Goal: Transaction & Acquisition: Purchase product/service

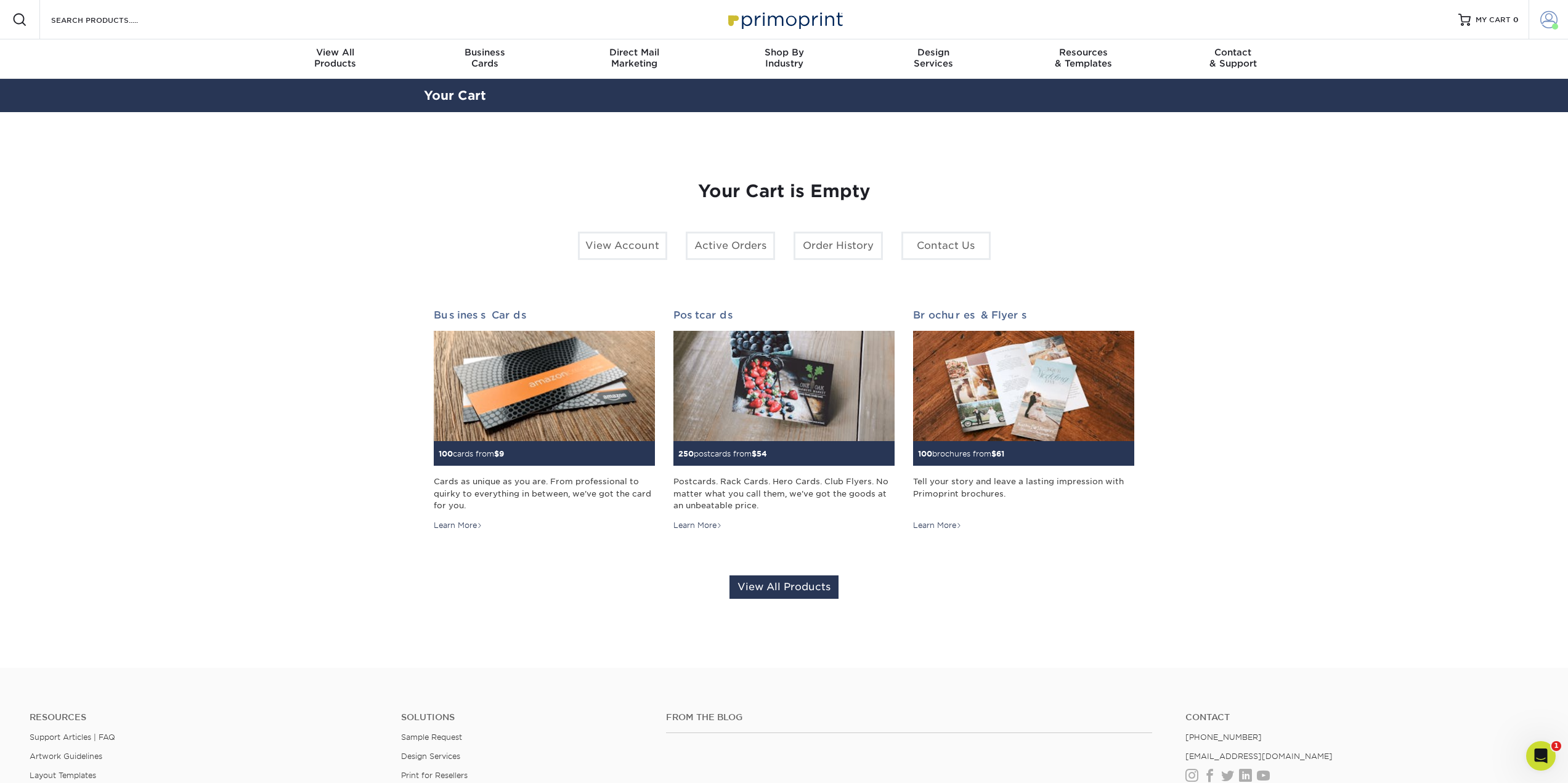
click at [1546, 19] on span at bounding box center [1549, 20] width 17 height 17
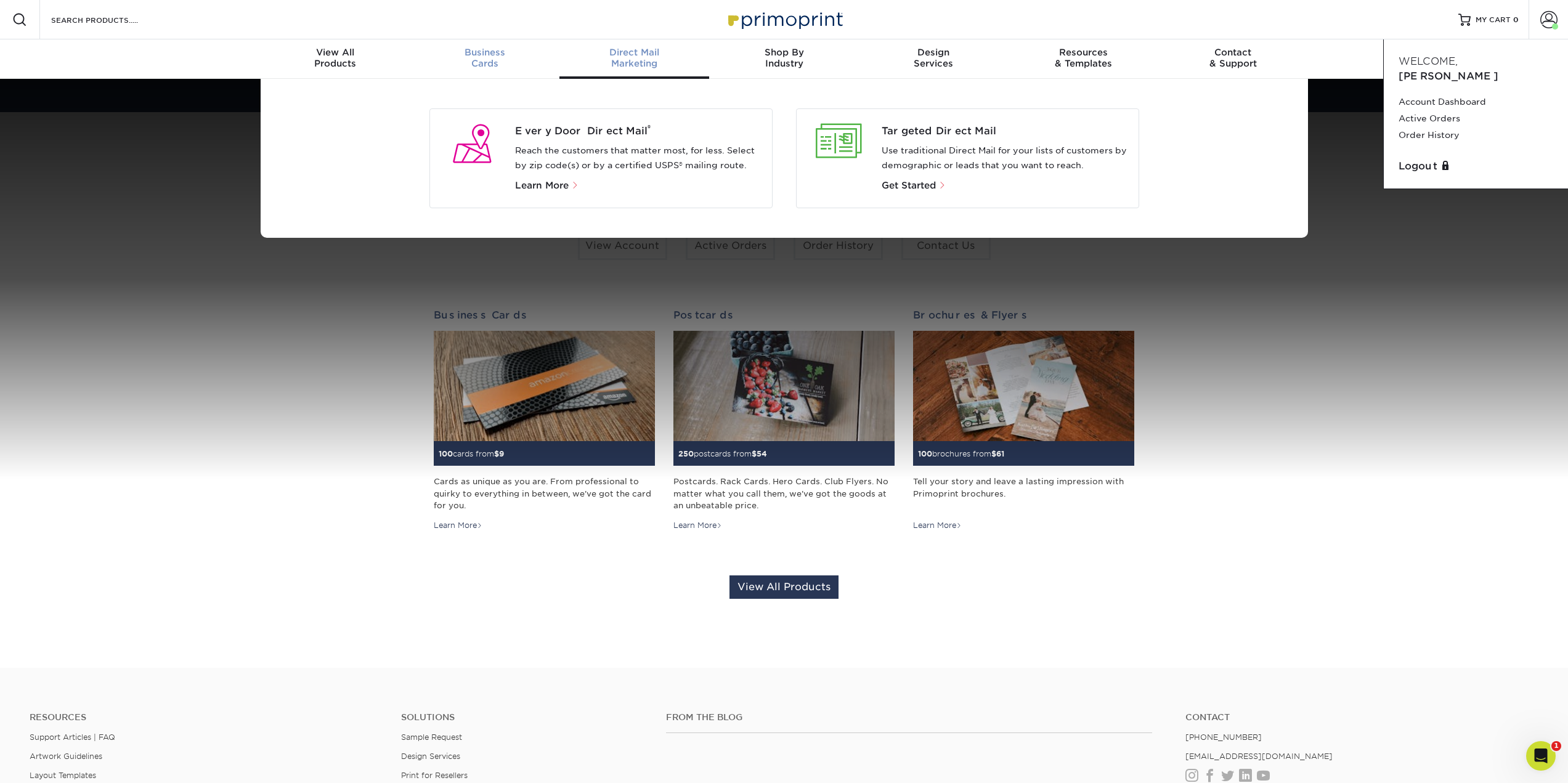
click at [475, 56] on span "Business" at bounding box center [484, 53] width 150 height 11
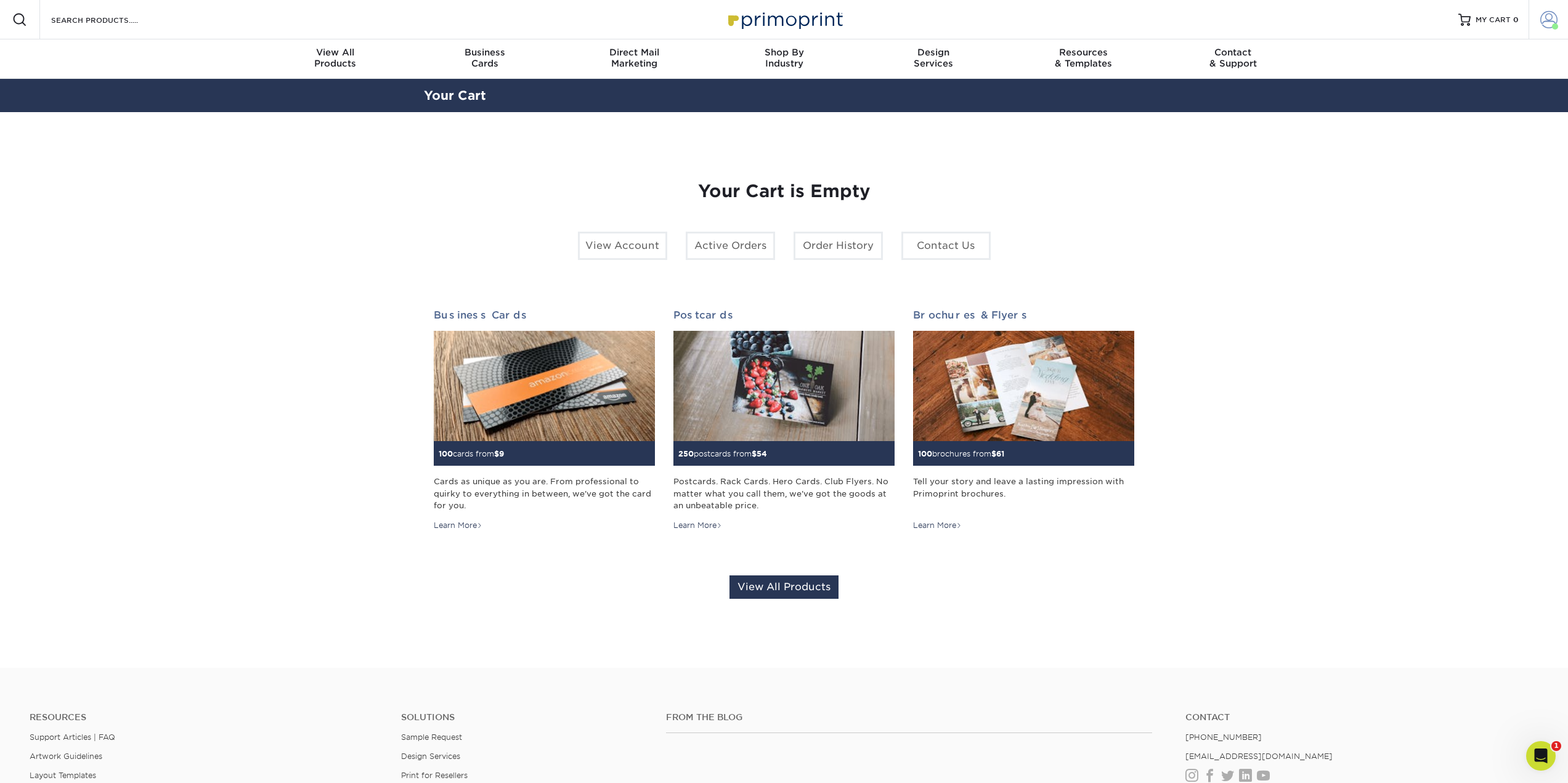
click at [1549, 24] on span at bounding box center [1549, 20] width 17 height 17
click at [1456, 94] on link "Account Dashboard" at bounding box center [1476, 103] width 154 height 17
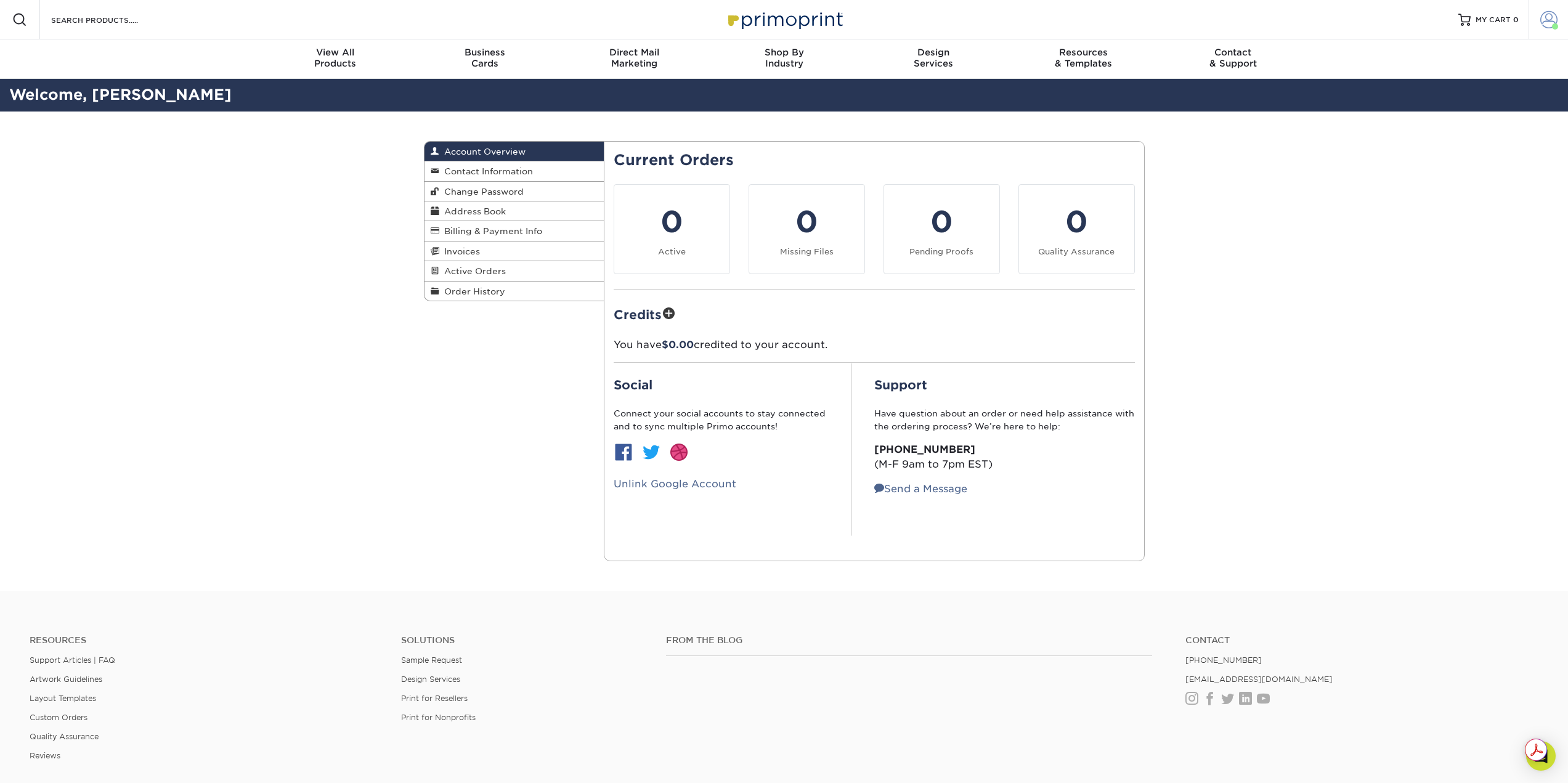
click at [1536, 21] on link "Account" at bounding box center [1548, 20] width 40 height 40
click at [1435, 127] on link "Order History" at bounding box center [1476, 136] width 154 height 17
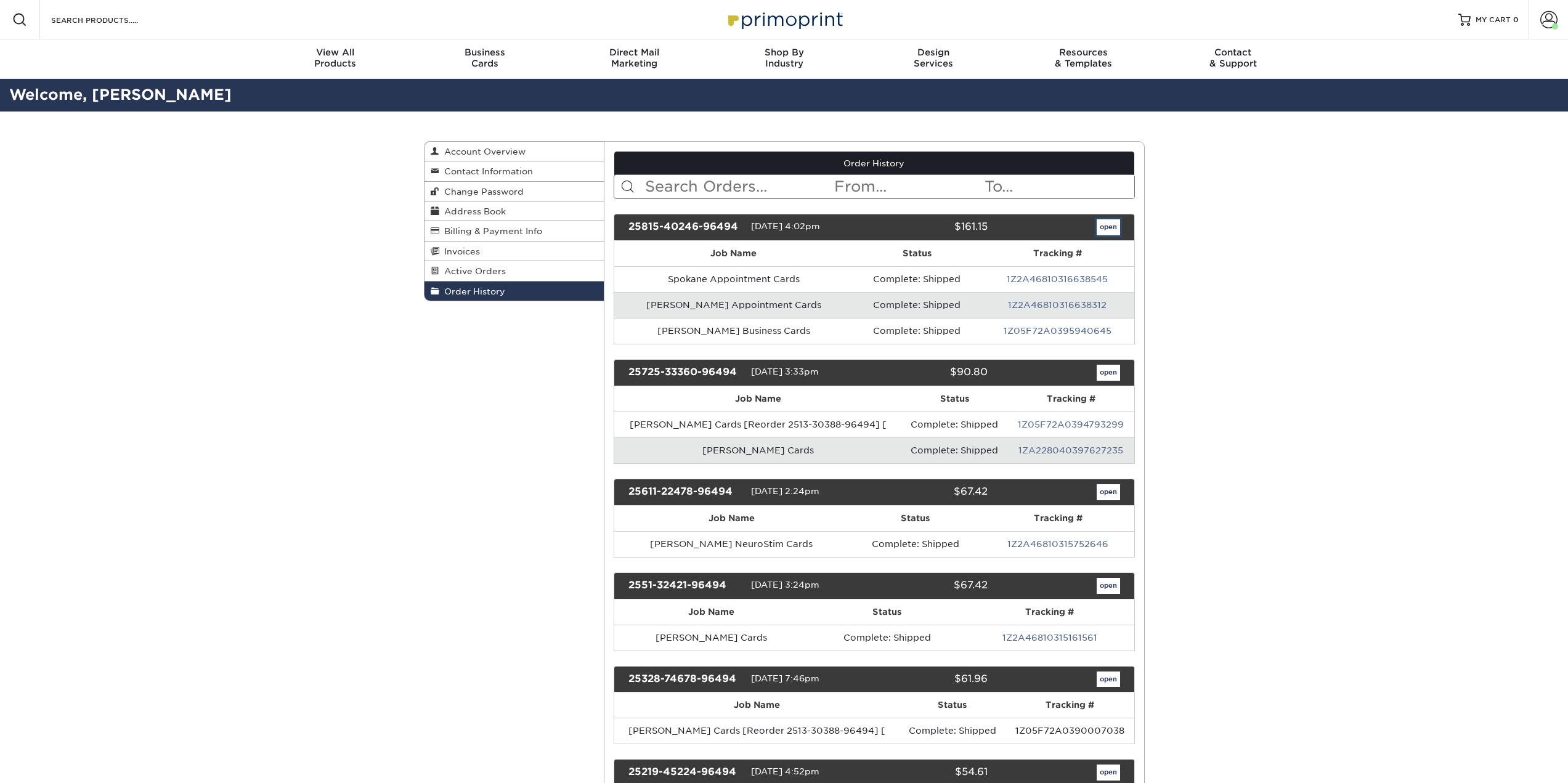
click at [1104, 229] on link "open" at bounding box center [1108, 227] width 24 height 16
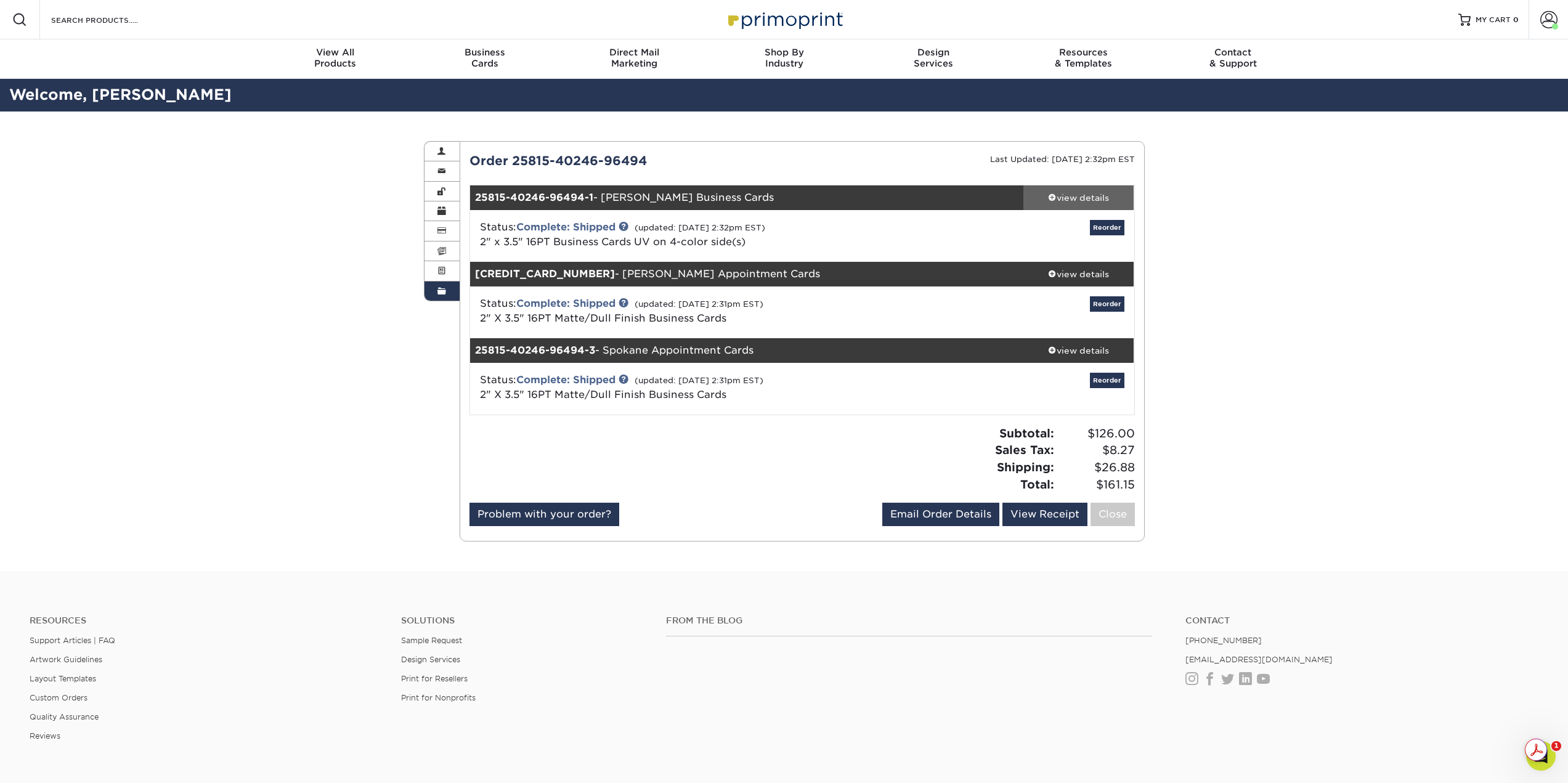
click at [1071, 198] on div "view details" at bounding box center [1079, 198] width 111 height 12
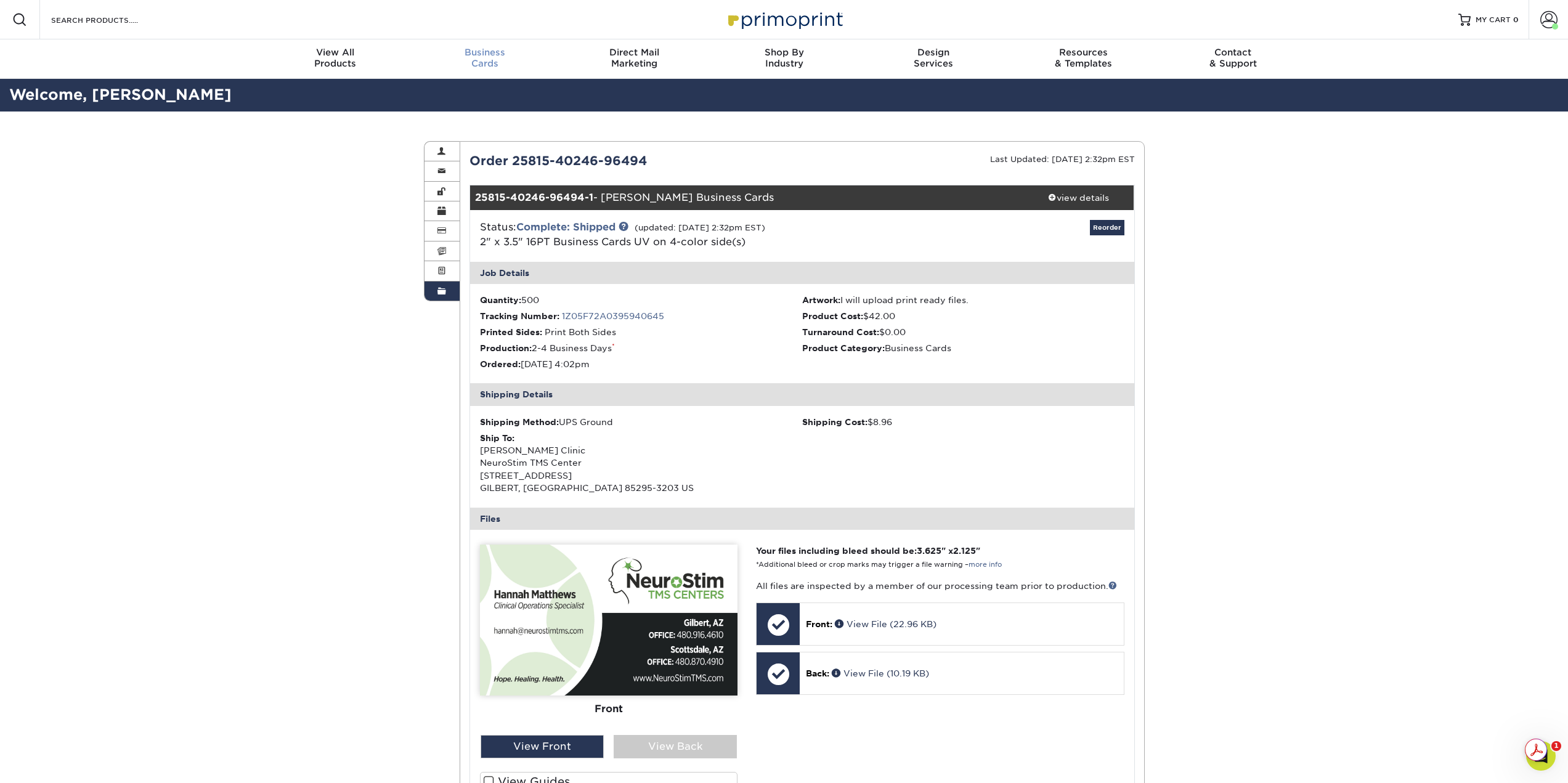
click at [483, 61] on div "Business Cards" at bounding box center [484, 58] width 150 height 23
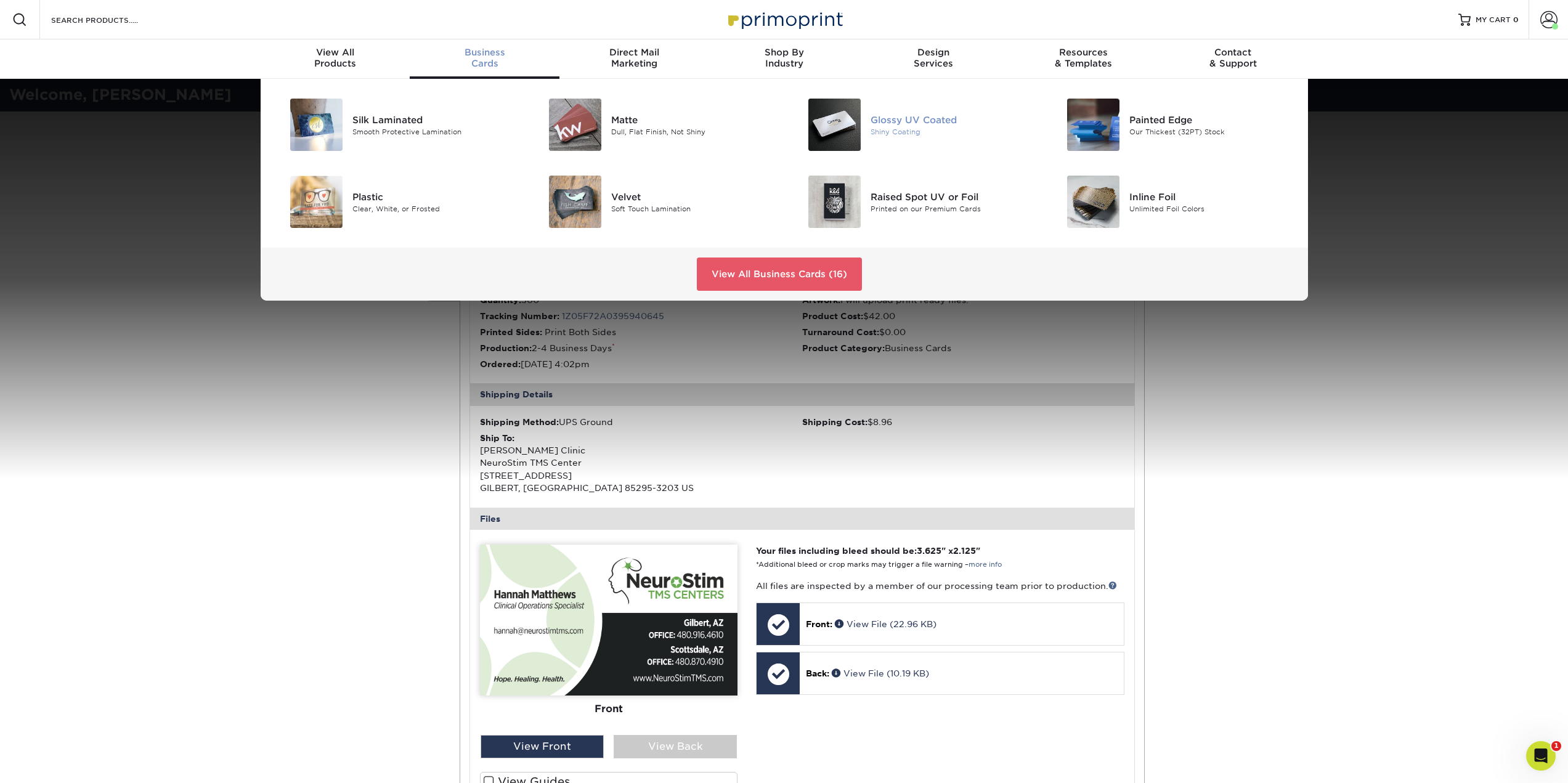
click at [942, 119] on div "Glossy UV Coated" at bounding box center [952, 120] width 163 height 13
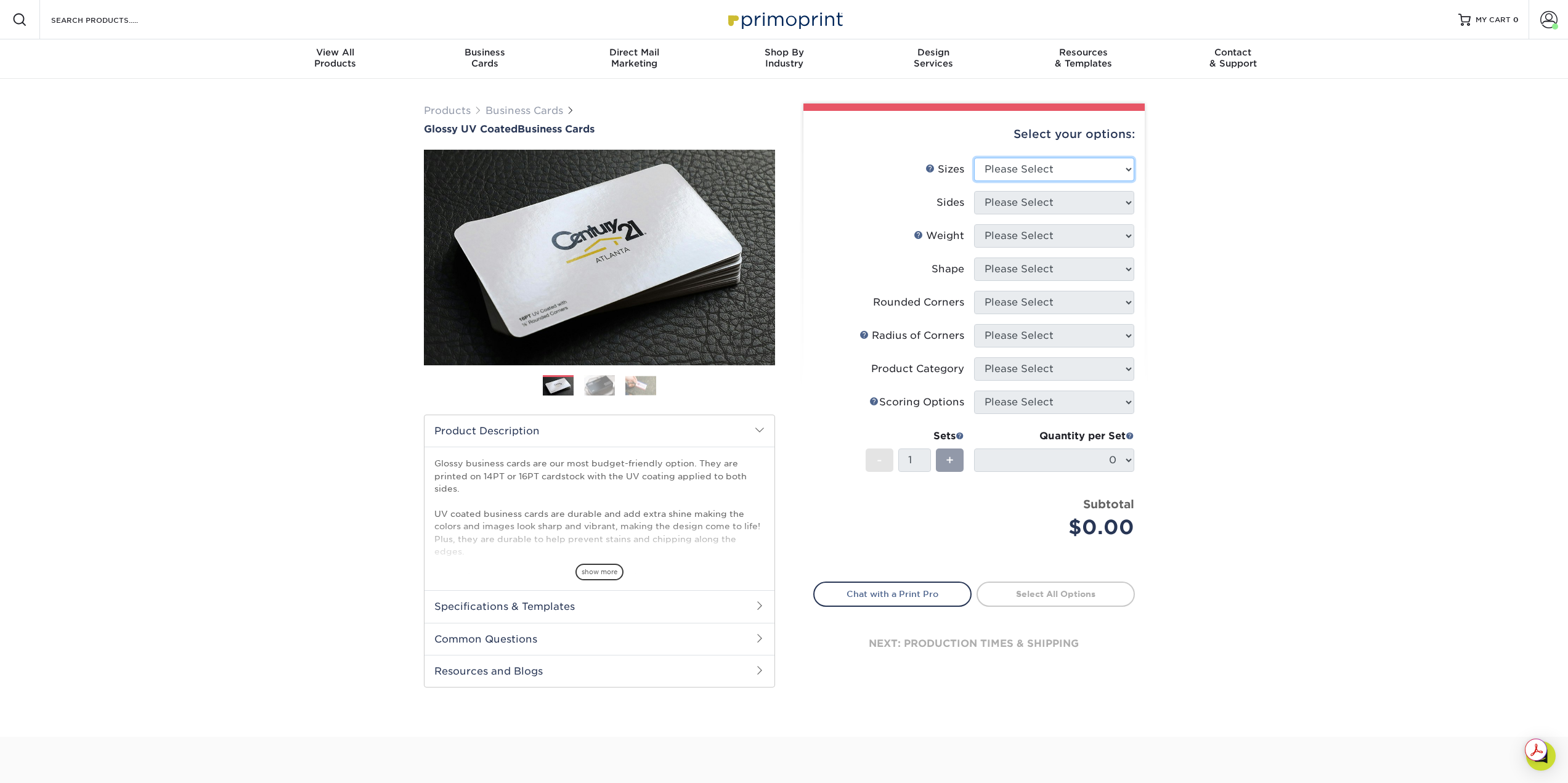
click at [1047, 169] on select "Please Select 1.5" x 3.5" - Mini 1.75" x 3.5" - Mini 2" x 2" - Square 2" x 3" -…" at bounding box center [1054, 169] width 160 height 24
select select "2.00x3.50"
click at [974, 158] on select "Please Select 1.5" x 3.5" - Mini 1.75" x 3.5" - Mini 2" x 2" - Square 2" x 3" -…" at bounding box center [1054, 169] width 160 height 24
click at [1032, 201] on select "Please Select Print Both Sides Print Front Only" at bounding box center [1054, 202] width 160 height 24
select select "13abbda7-1d64-4f25-8bb2-c179b224825d"
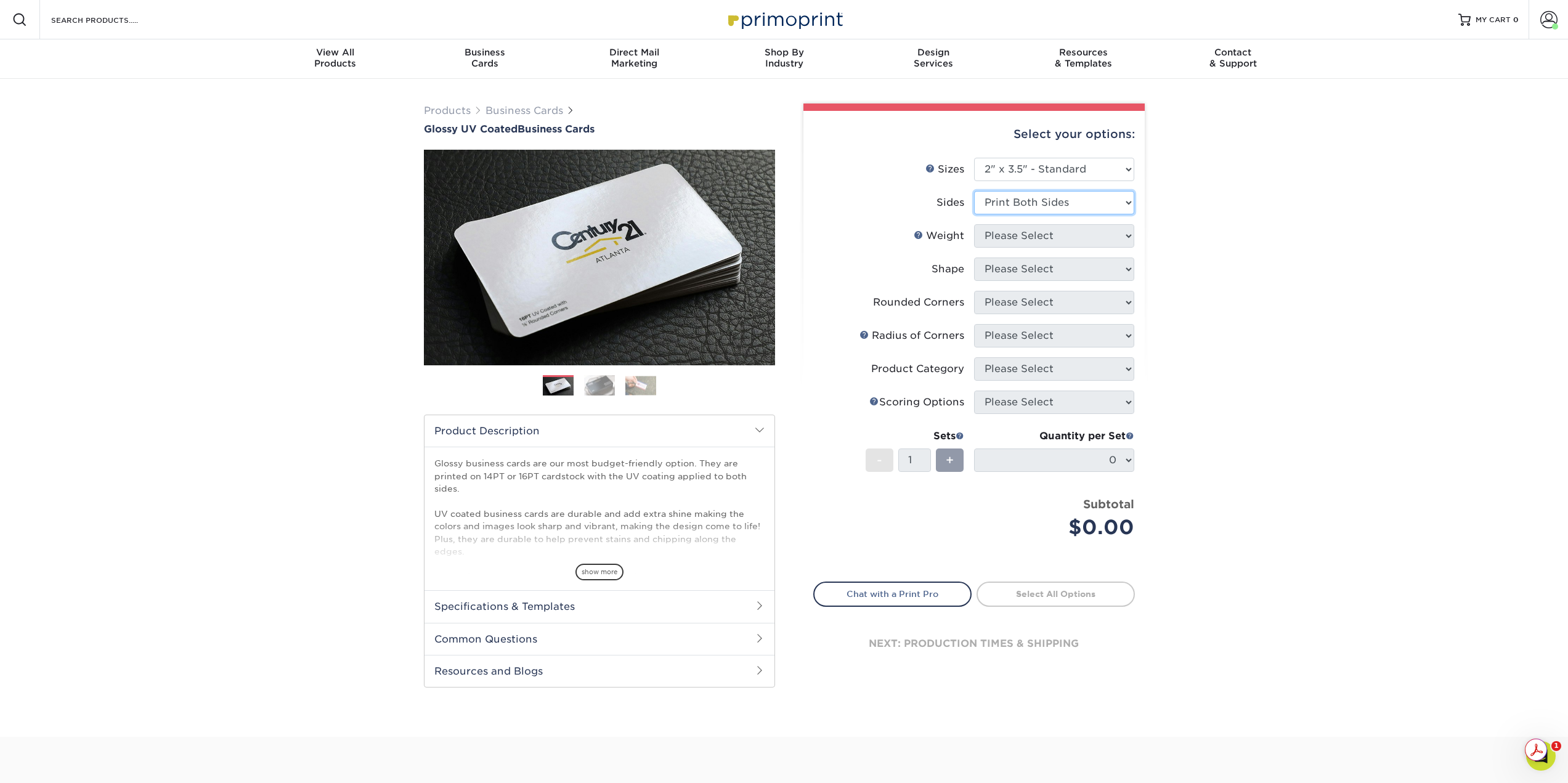
click at [974, 191] on select "Please Select Print Both Sides Print Front Only" at bounding box center [1054, 202] width 160 height 24
click at [1031, 236] on select "Please Select 16PT 14PT" at bounding box center [1054, 235] width 160 height 24
select select "16PT"
click at [974, 224] on select "Please Select 16PT 14PT" at bounding box center [1054, 235] width 160 height 24
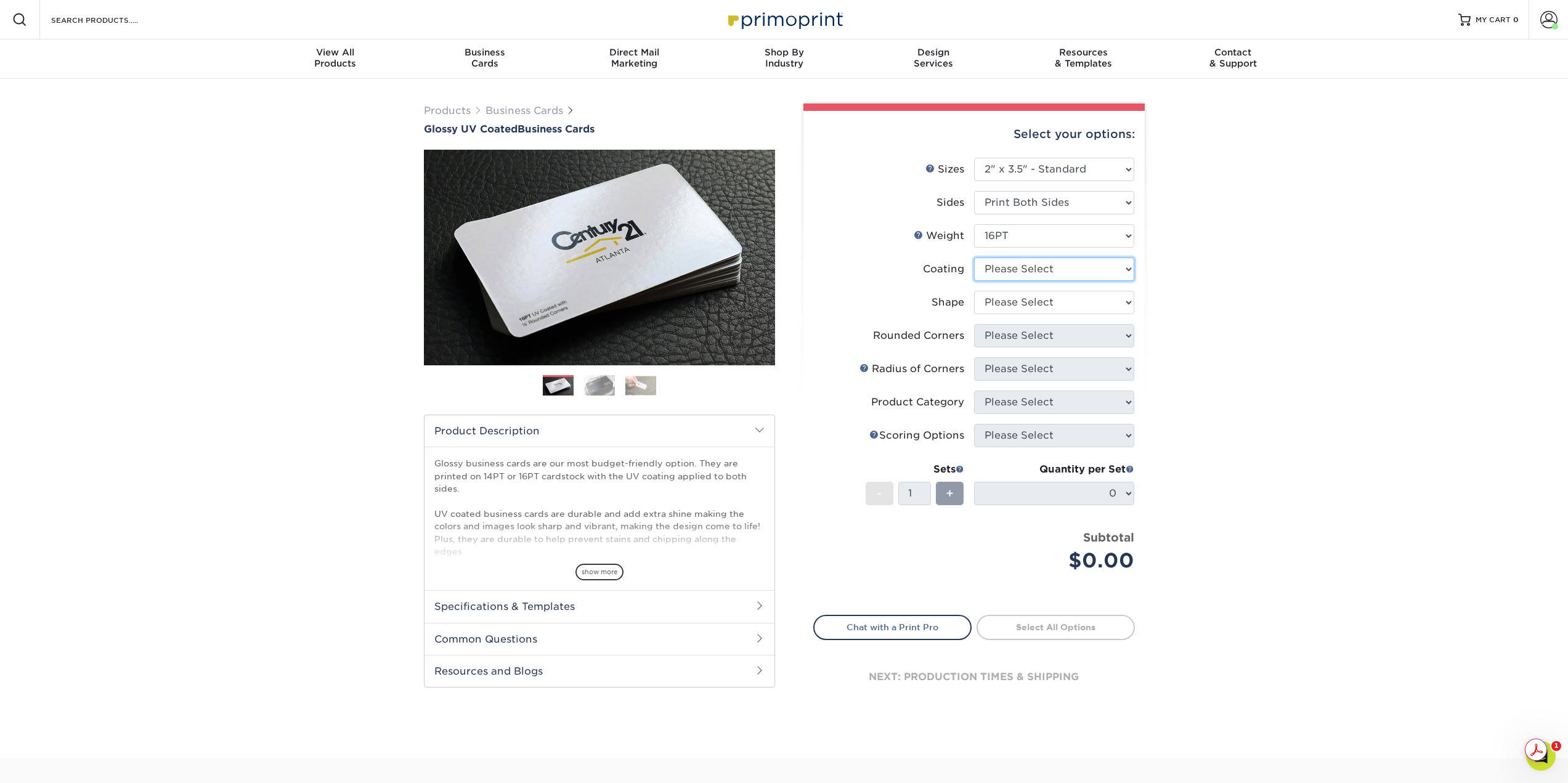
click at [1031, 273] on select at bounding box center [1054, 269] width 160 height 24
select select "ae367451-b2b8-45df-a344-0f05b6a12993"
click at [974, 258] on select at bounding box center [1054, 269] width 160 height 24
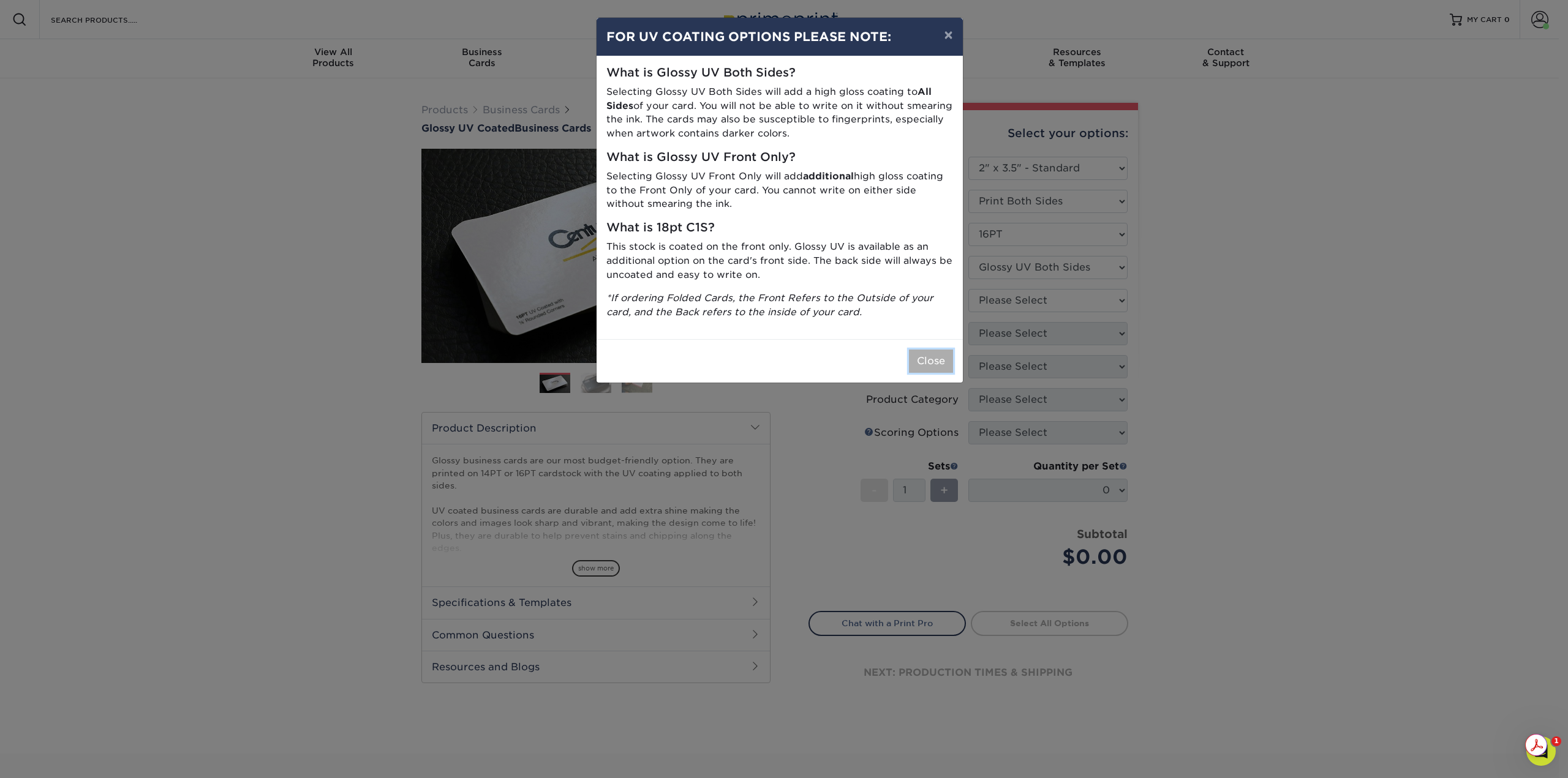
click at [930, 361] on button "Close" at bounding box center [931, 361] width 44 height 23
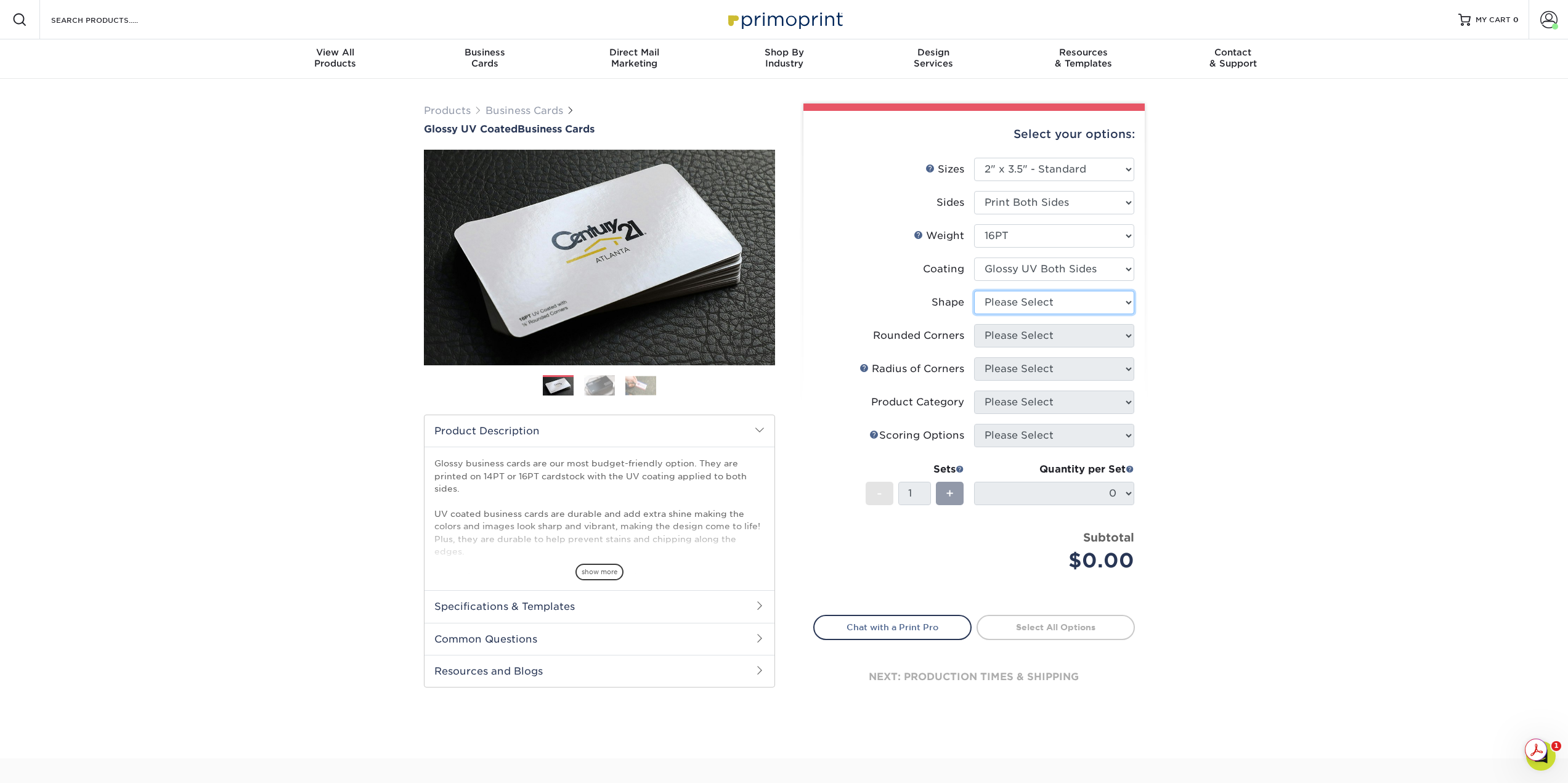
click at [1074, 300] on select "Please Select Standard Oval" at bounding box center [1054, 302] width 160 height 24
select select "standard"
click at [974, 291] on select "Please Select Standard Oval" at bounding box center [1054, 302] width 160 height 24
click at [1046, 338] on select "Please Select Yes - Round 2 Corners Yes - Round 4 Corners No" at bounding box center [1054, 335] width 160 height 24
select select "0"
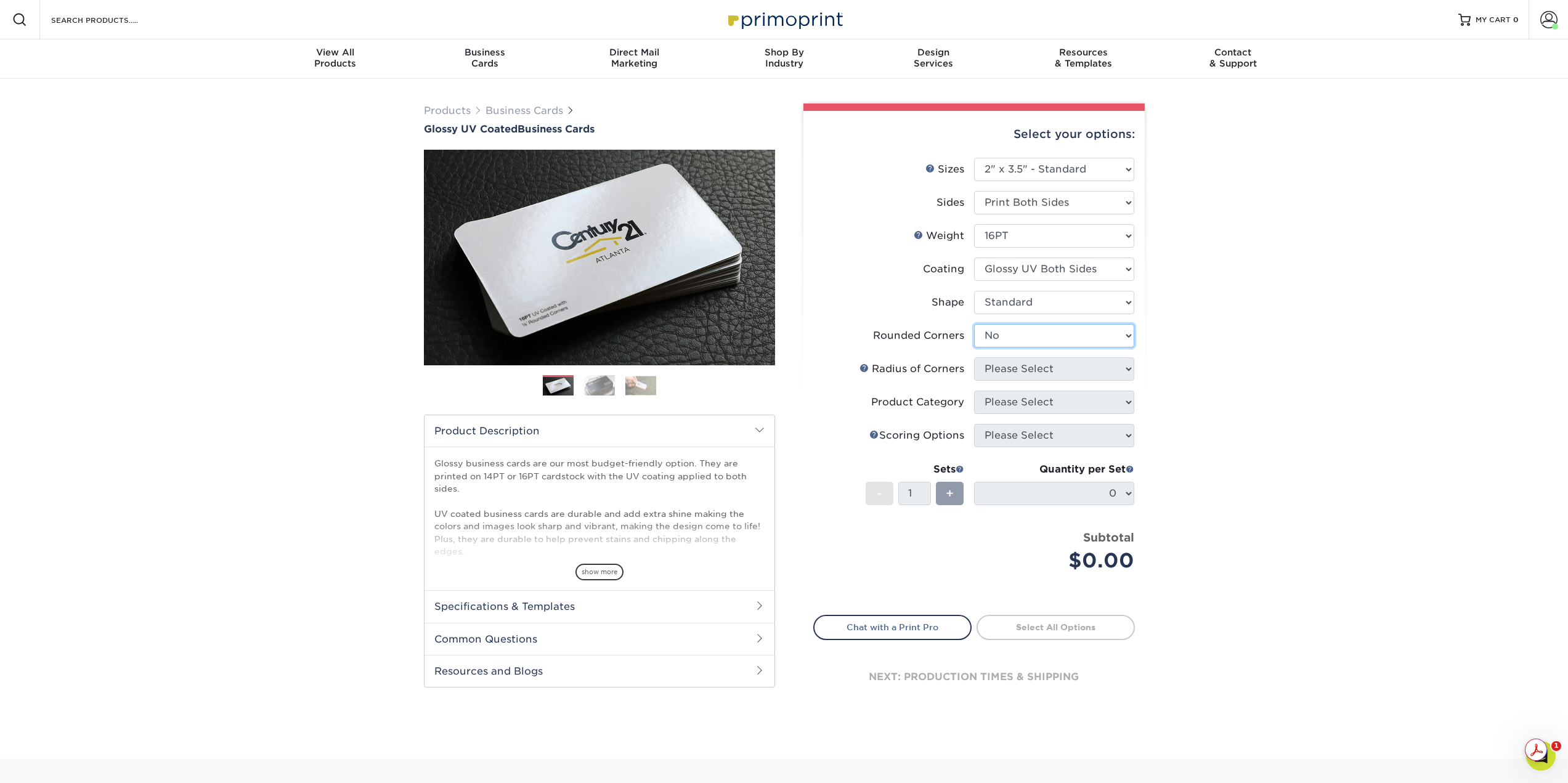
click at [974, 324] on select "Please Select Yes - Round 2 Corners Yes - Round 4 Corners No" at bounding box center [1054, 335] width 160 height 24
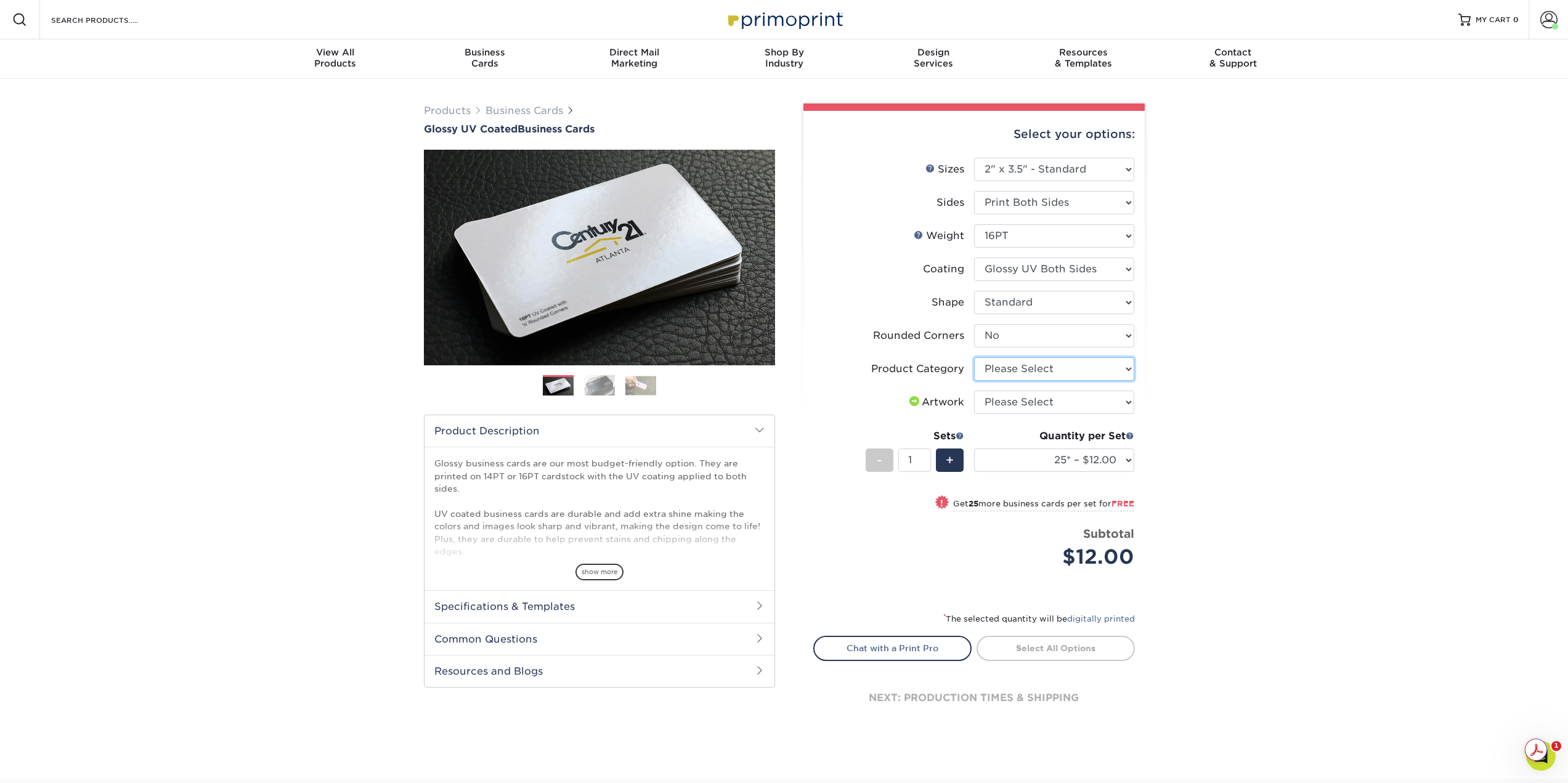
click at [1054, 369] on select "Please Select Business Cards" at bounding box center [1054, 369] width 160 height 24
select select "3b5148f1-0588-4f88-a218-97bcfdce65c1"
click at [974, 358] on select "Please Select Business Cards" at bounding box center [1054, 369] width 160 height 24
click at [1047, 401] on select "Please Select I will upload files I need a design - $100" at bounding box center [1054, 402] width 160 height 24
select select "upload"
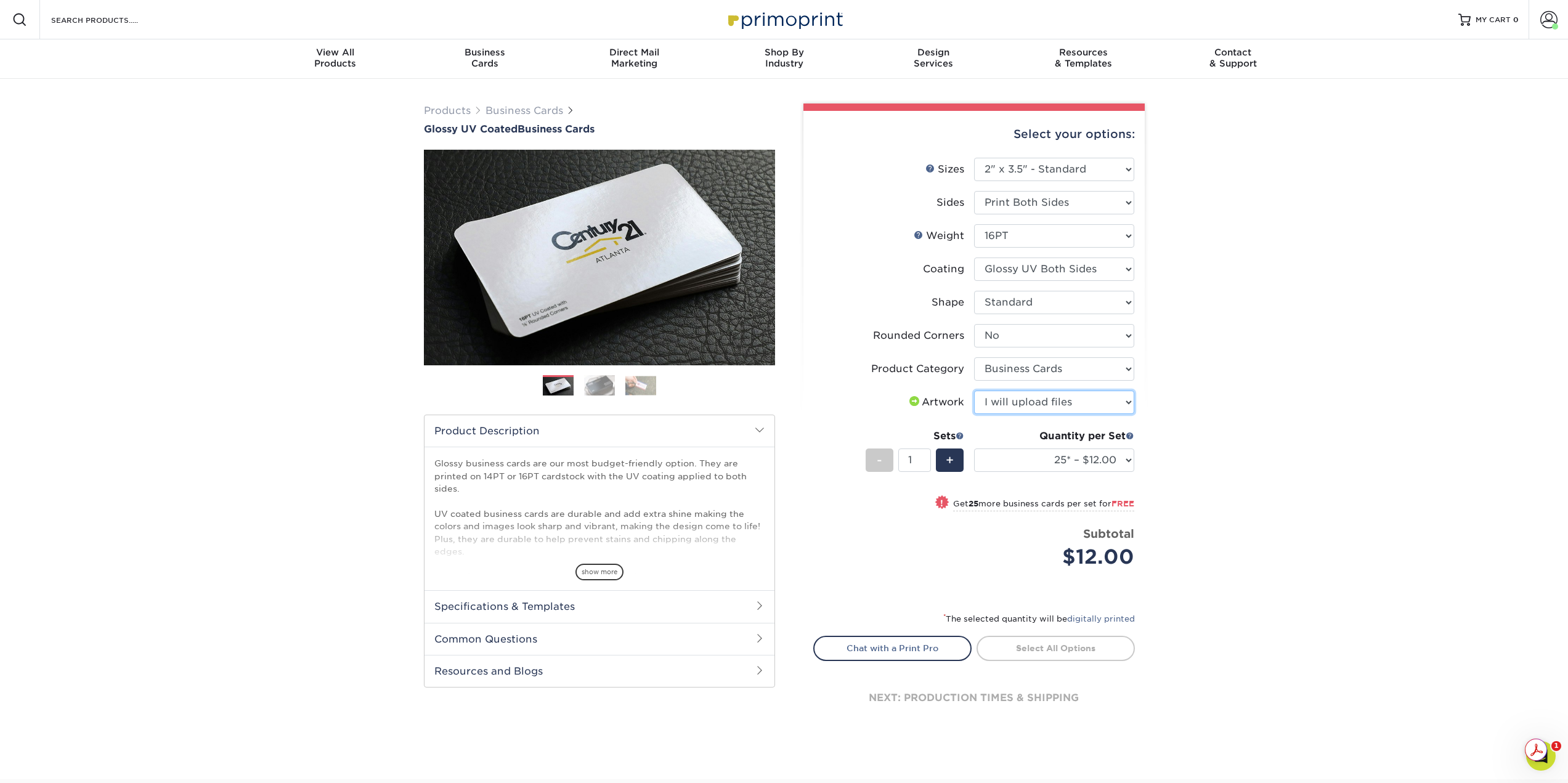
click at [974, 391] on select "Please Select I will upload files I need a design - $100" at bounding box center [1054, 402] width 160 height 24
click at [1075, 455] on select "25* – $12.00 50* – $12.00 100* – $12.00 250* – $21.00 500 – $42.00 1000 – $53.0…" at bounding box center [1054, 460] width 160 height 24
select select "500 – $42.00"
click at [974, 449] on select "25* – $12.00 50* – $12.00 100* – $12.00 250* – $21.00 500 – $42.00 1000 – $53.0…" at bounding box center [1054, 460] width 160 height 24
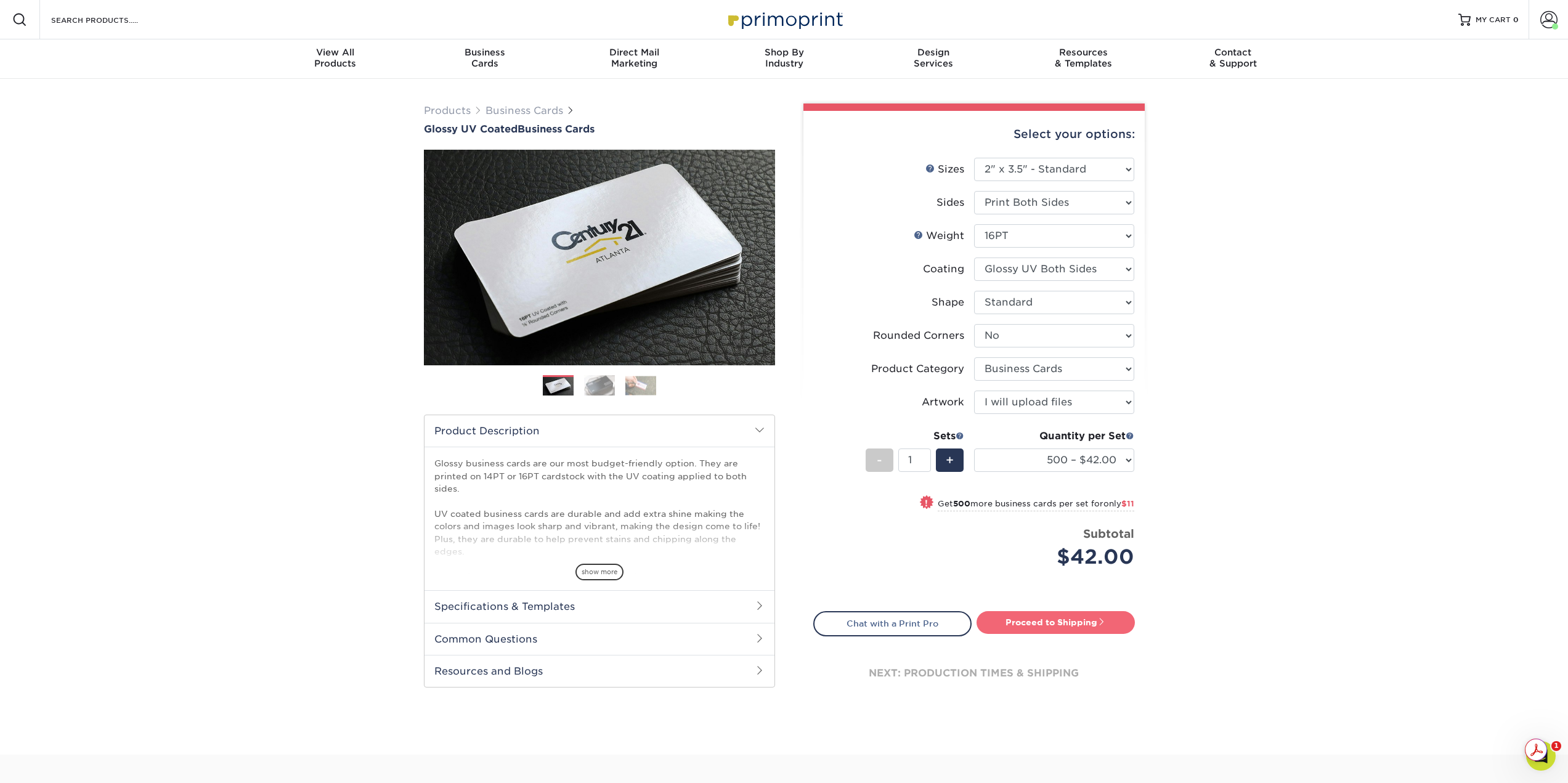
click at [1080, 621] on link "Proceed to Shipping" at bounding box center [1056, 622] width 158 height 23
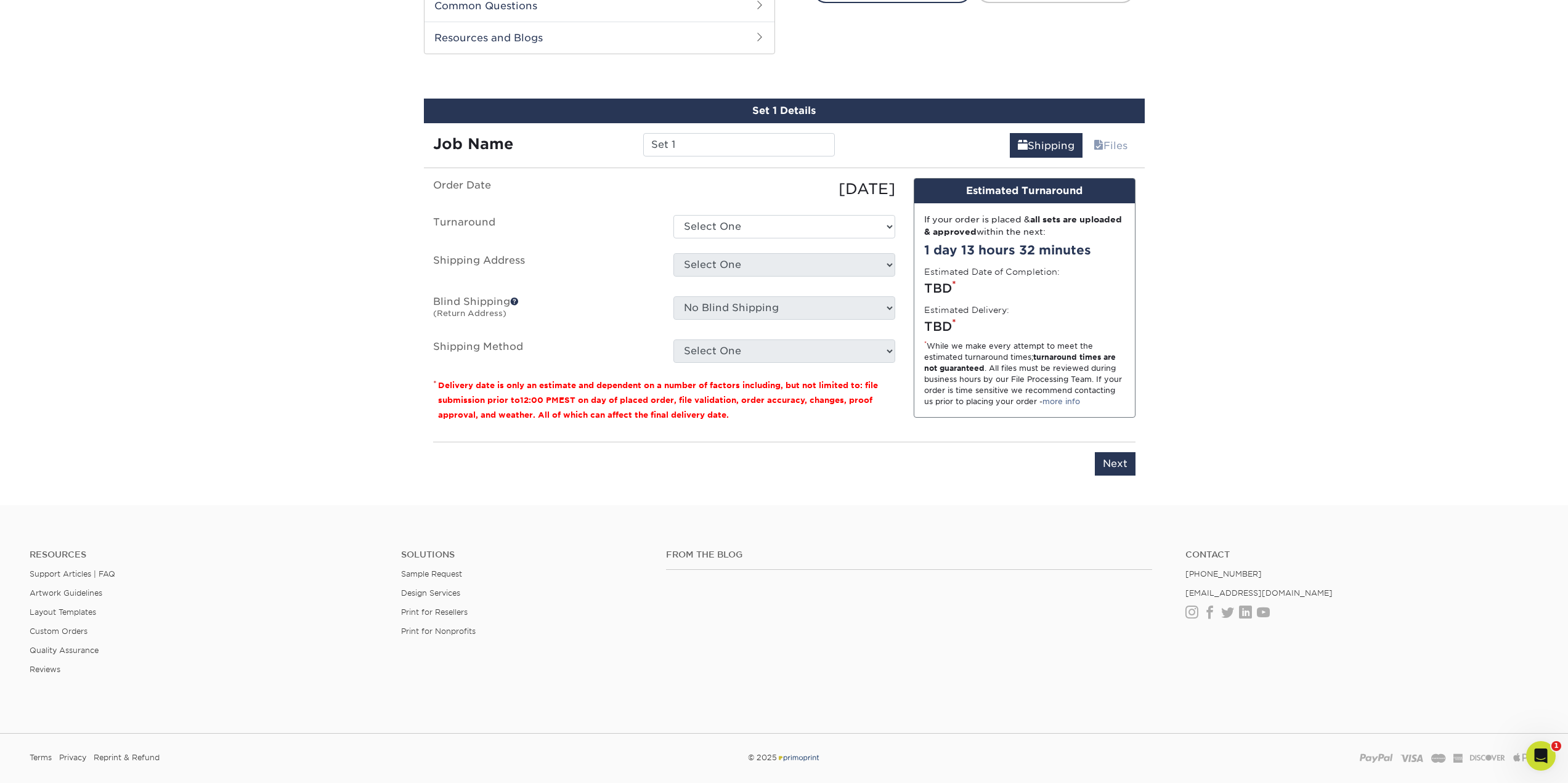
scroll to position [645, 0]
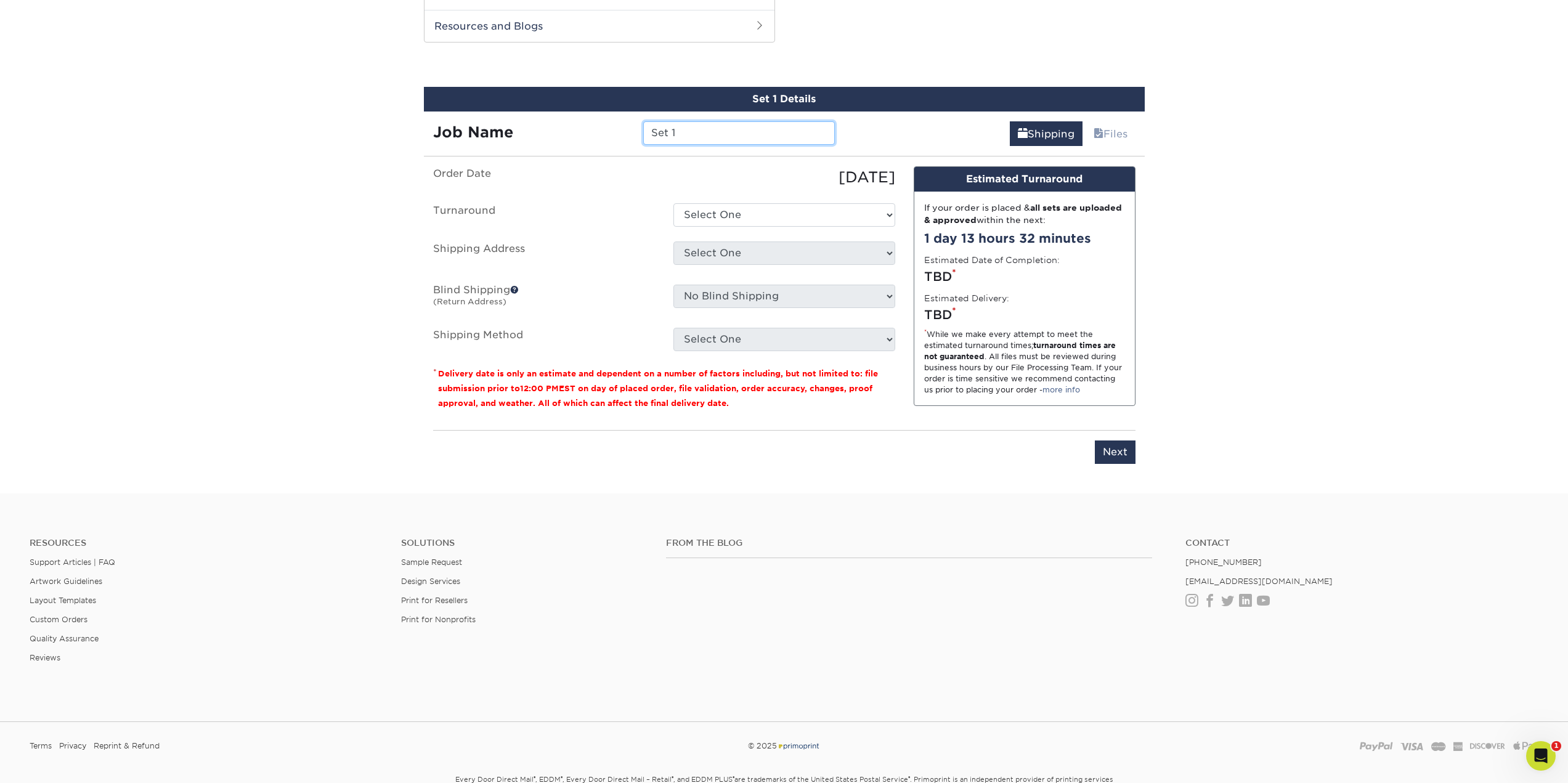
drag, startPoint x: 707, startPoint y: 130, endPoint x: 583, endPoint y: 133, distance: 124.0
click at [583, 133] on div "Job Name Set 1" at bounding box center [633, 133] width 421 height 24
type input "Julia Fiscellas Cards"
click at [759, 212] on select "Select One 2-4 Business Days 2 Day Next Business Day" at bounding box center [785, 215] width 222 height 24
select select "9ebc2889-b7ff-45b8-8d3b-bb5a09736017"
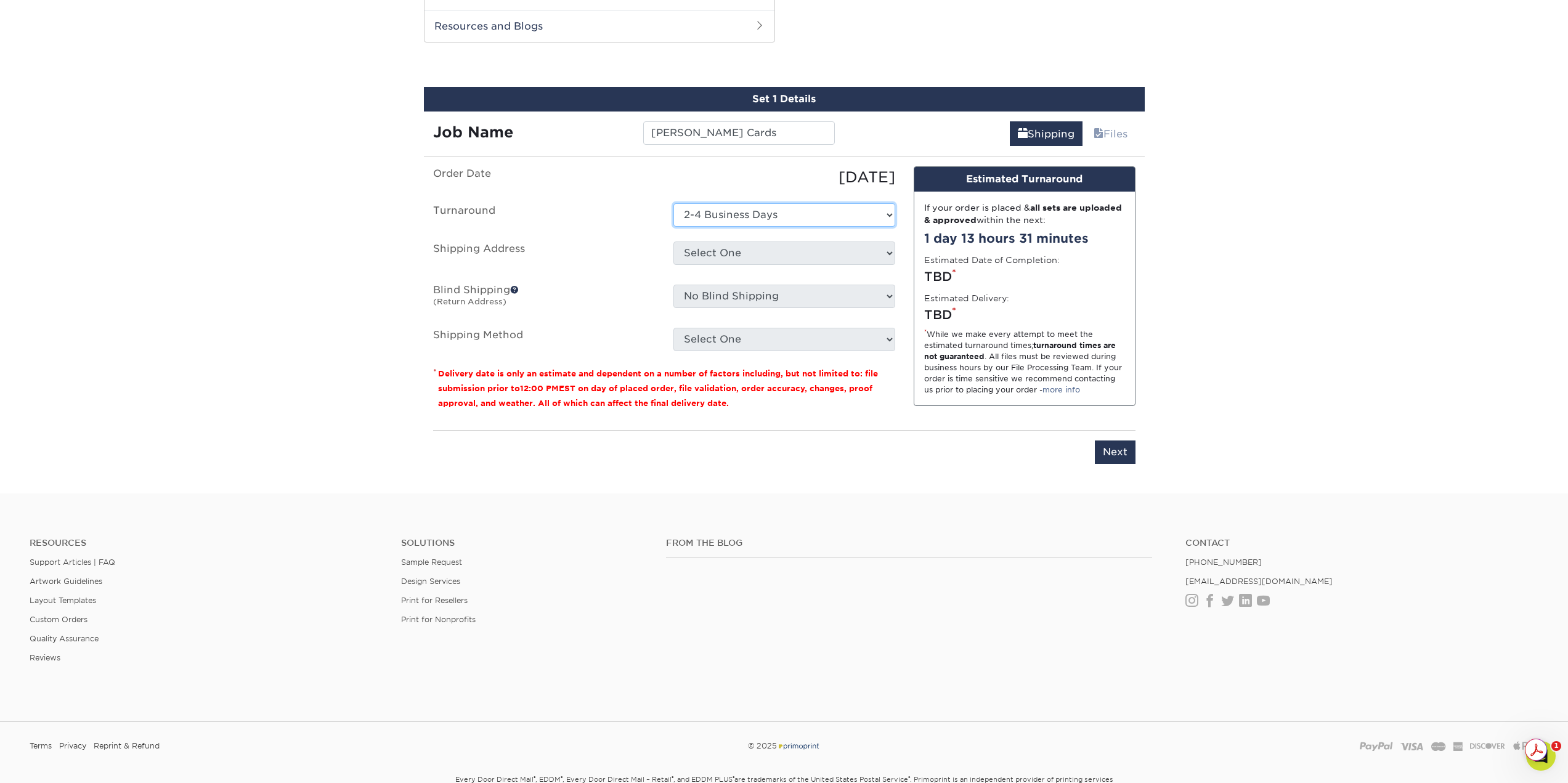
click at [674, 203] on select "Select One 2-4 Business Days 2 Day Next Business Day" at bounding box center [785, 215] width 222 height 24
click at [745, 258] on select "Select One Bellevue Clinic WA Bellevue Office Bellingham Clinic Dawn Mason - Ho…" at bounding box center [785, 253] width 222 height 24
select select "145308"
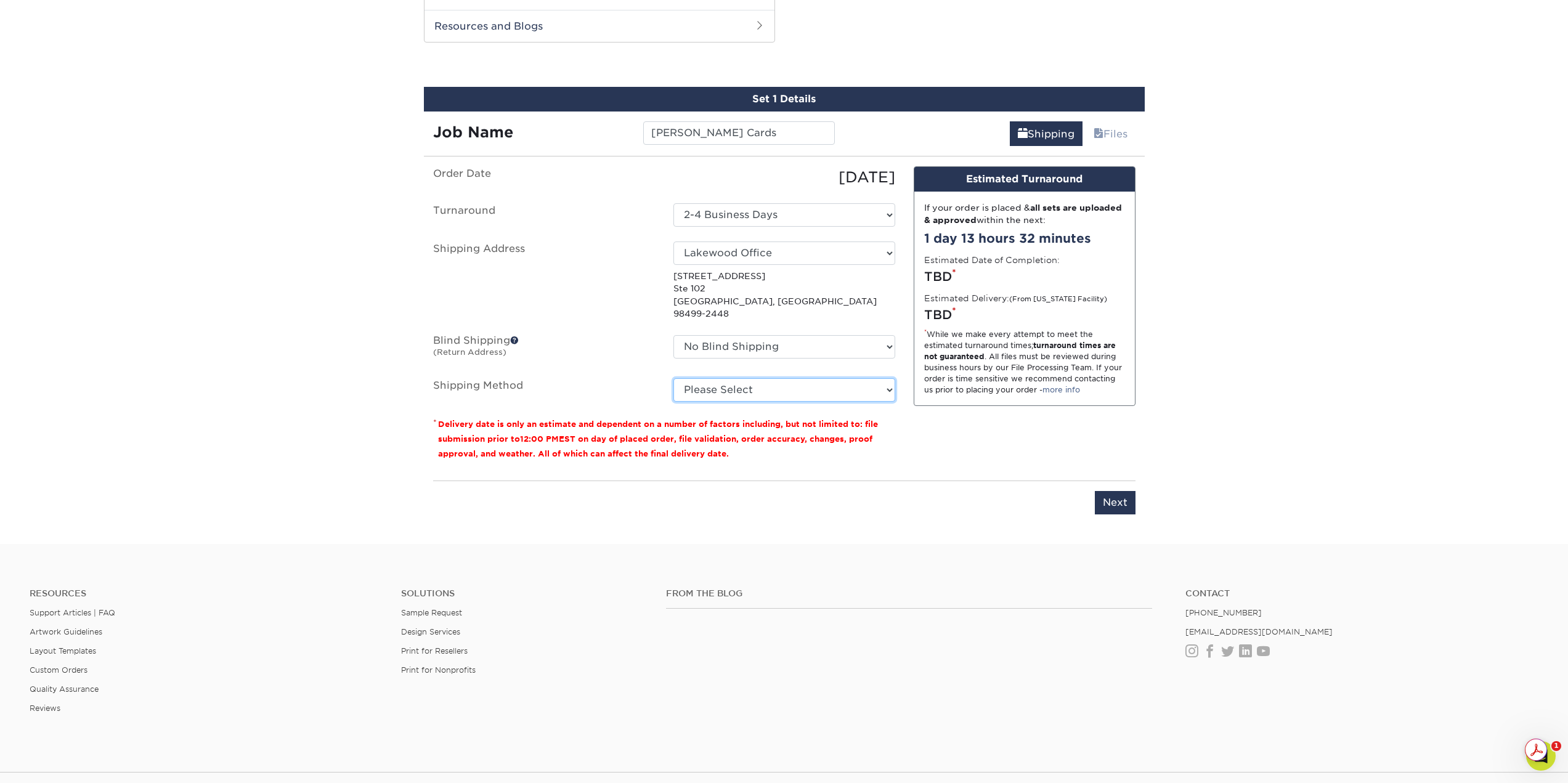
click at [774, 379] on select "Please Select Ground Shipping (+$8.96) 3 Day Shipping Service (+$15.33) 2 Day A…" at bounding box center [785, 390] width 222 height 24
select select "03"
click at [674, 378] on select "Please Select Ground Shipping (+$8.96) 3 Day Shipping Service (+$15.33) 2 Day A…" at bounding box center [785, 390] width 222 height 24
click at [1114, 495] on input "Next" at bounding box center [1114, 503] width 40 height 24
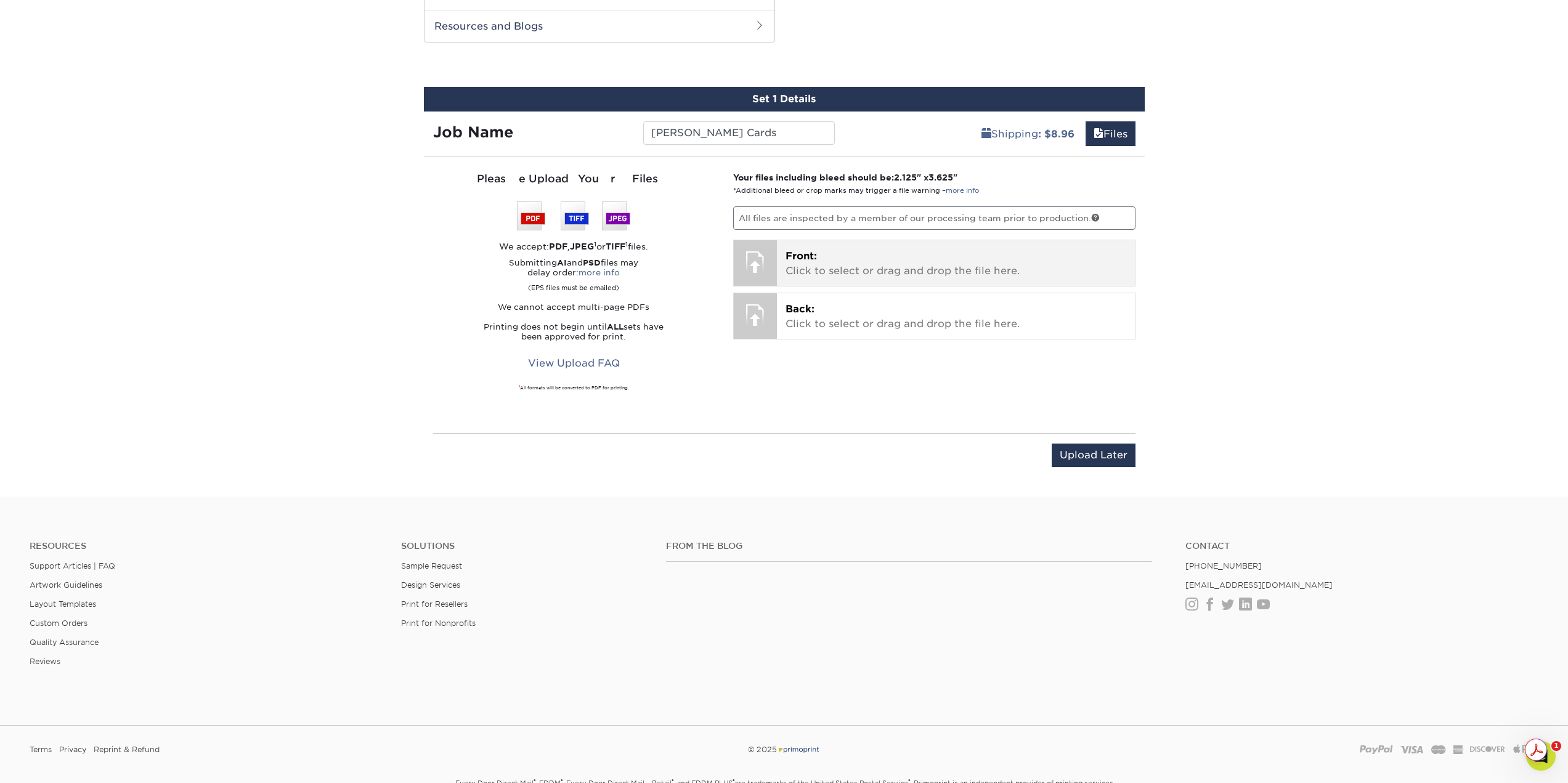
click at [822, 244] on div "Front: Click to select or drag and drop the file here. Choose file" at bounding box center [956, 263] width 358 height 45
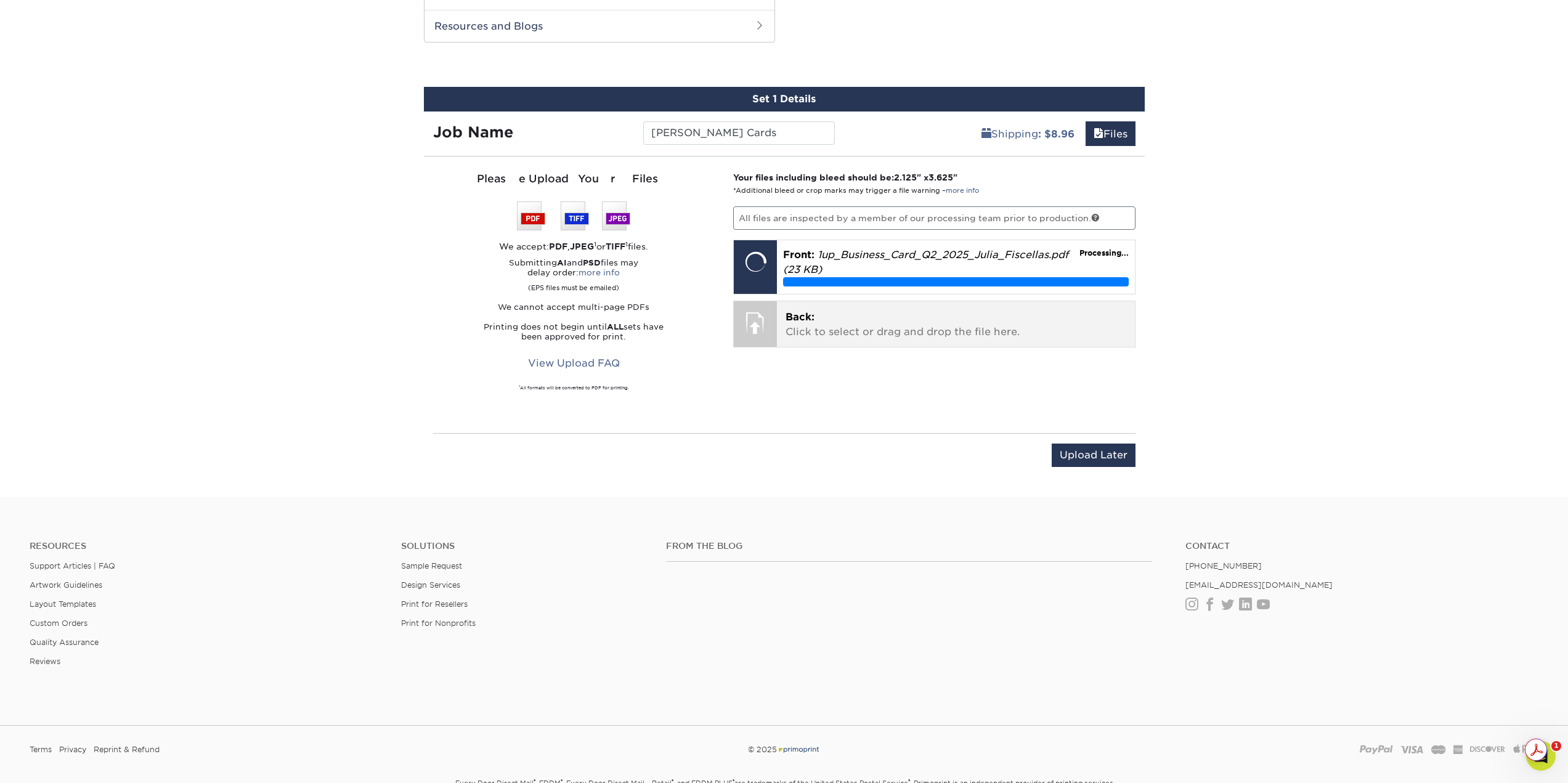
click at [814, 328] on p "Back: Click to select or drag and drop the file here." at bounding box center [956, 324] width 341 height 29
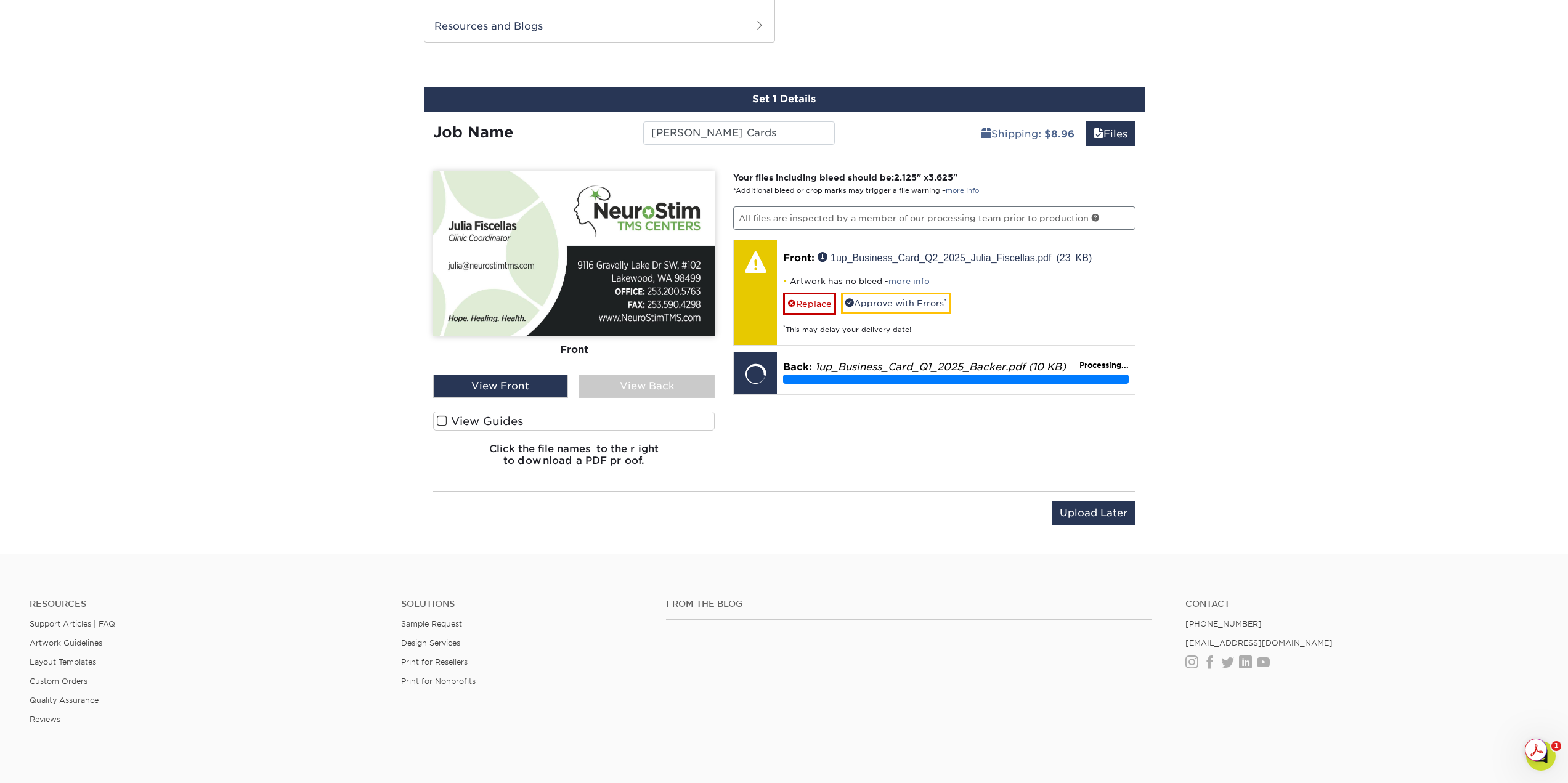
click at [631, 383] on div "View Back" at bounding box center [647, 386] width 136 height 24
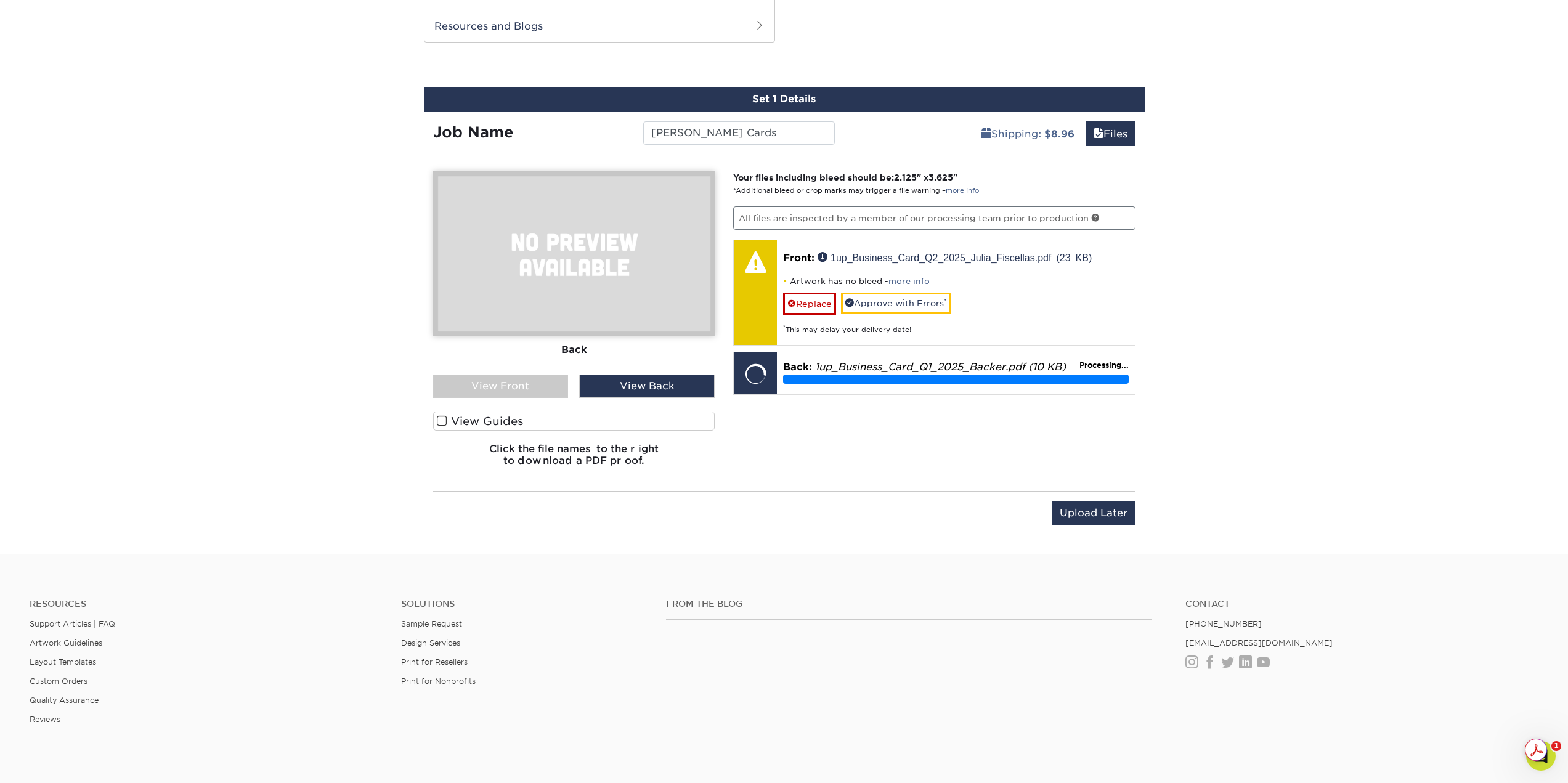
click at [515, 385] on div "View Front" at bounding box center [501, 386] width 136 height 24
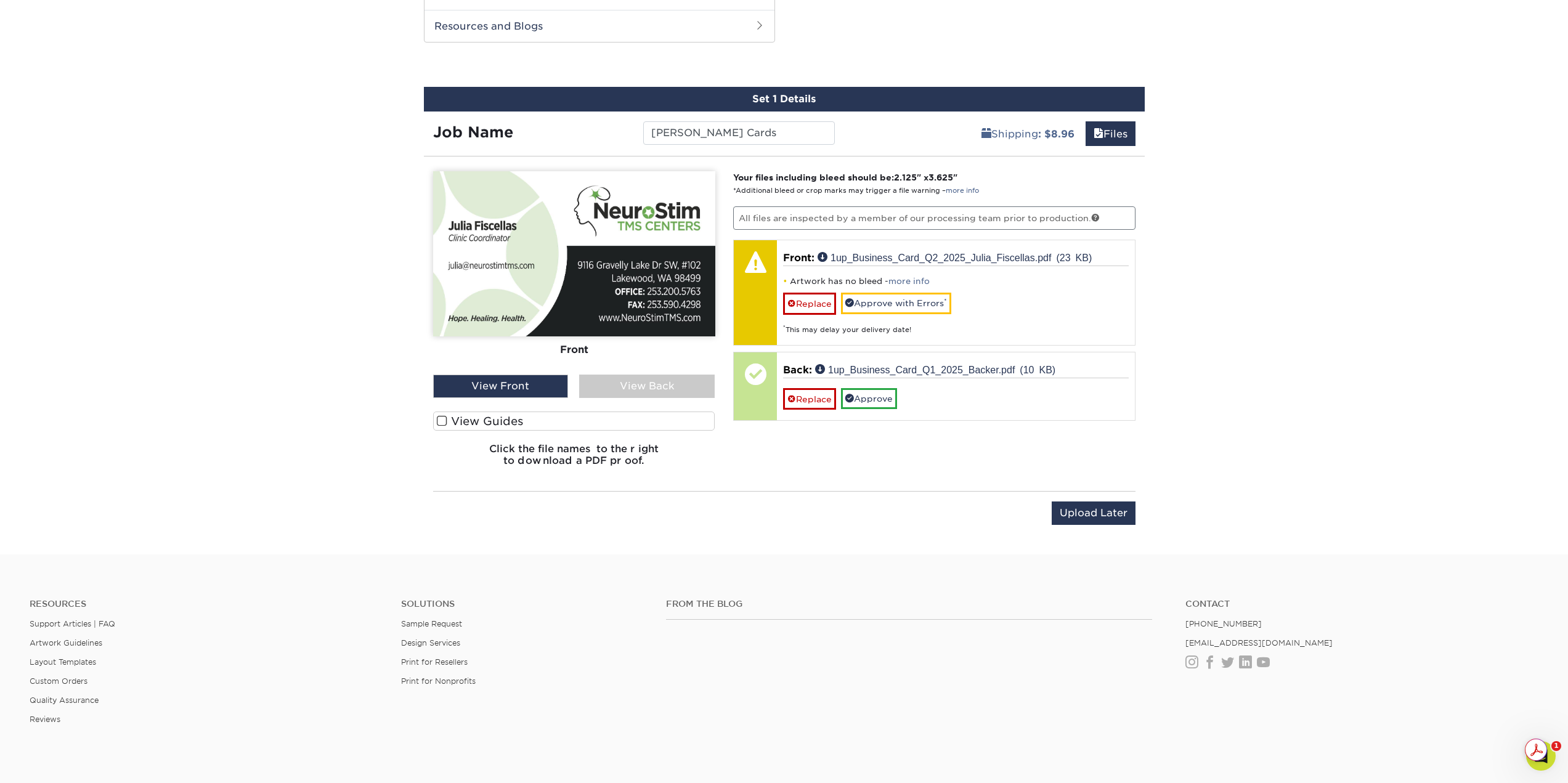
click at [507, 384] on div "View Front" at bounding box center [501, 386] width 136 height 24
click at [576, 260] on img at bounding box center [574, 253] width 282 height 165
click at [442, 421] on span at bounding box center [441, 421] width 10 height 11
click at [0, 0] on input "View Guides" at bounding box center [0, 0] width 0 height 0
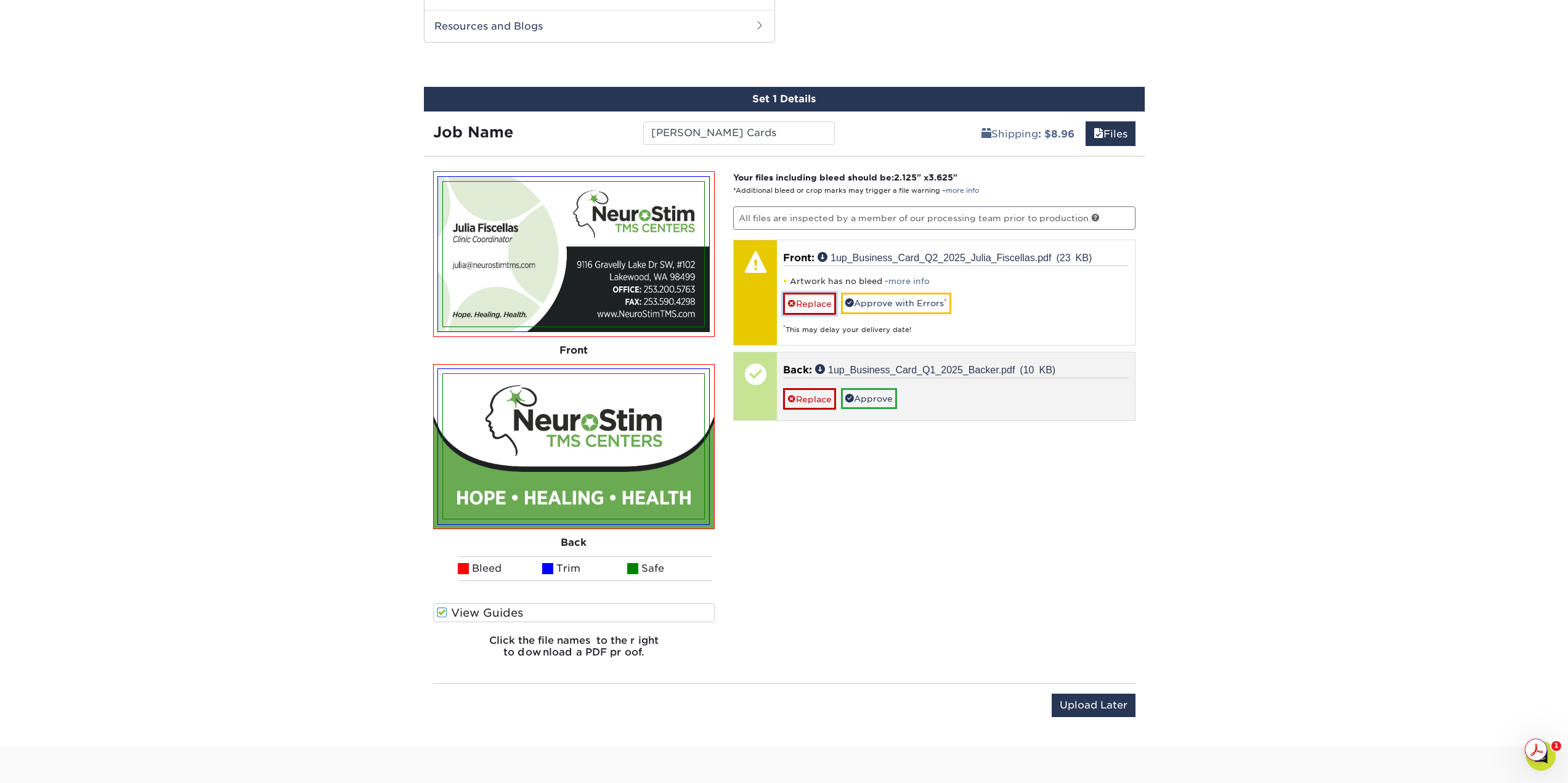
click at [796, 298] on link "Replace" at bounding box center [809, 303] width 53 height 22
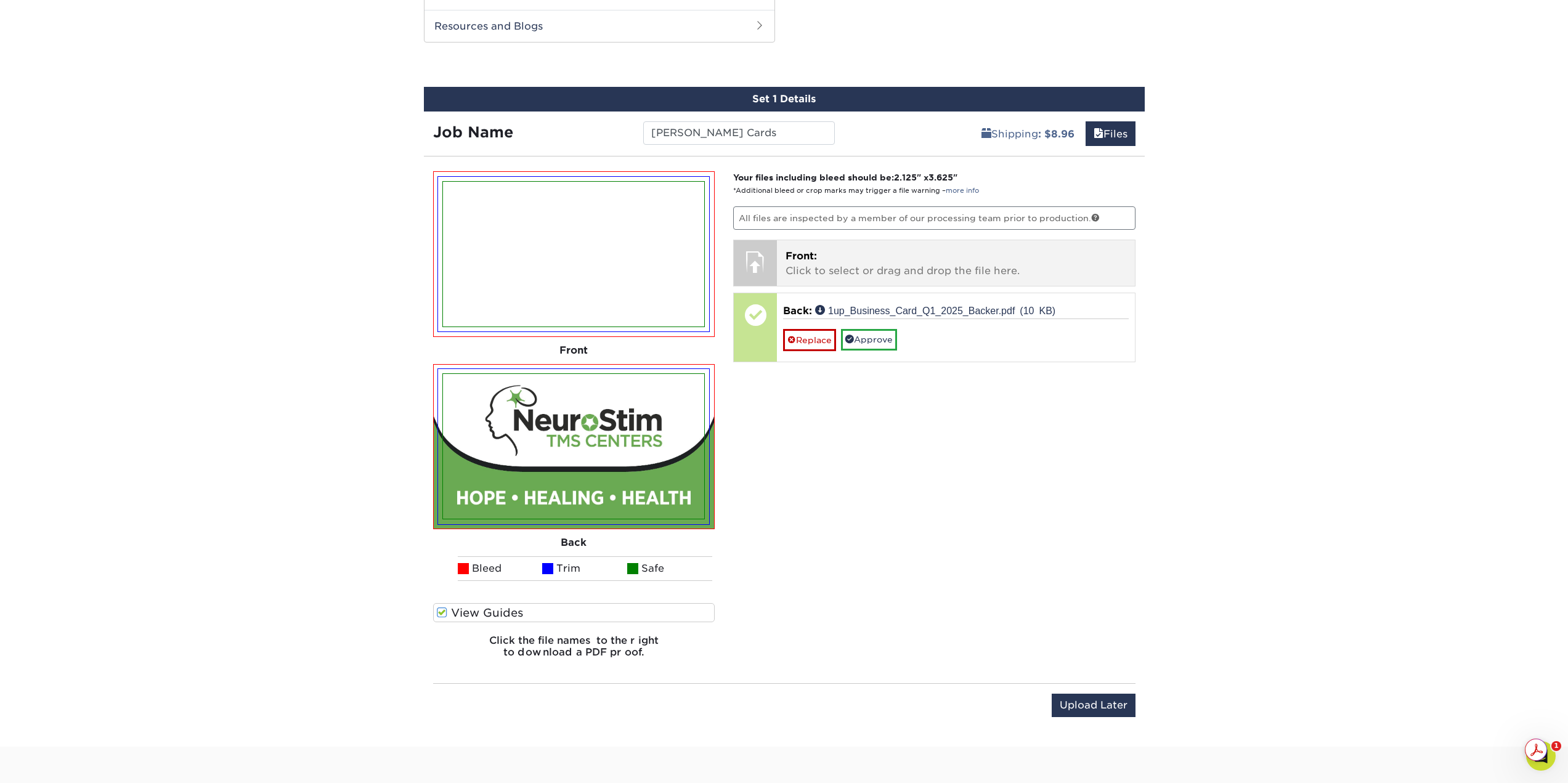
click at [832, 272] on p "Front: Click to select or drag and drop the file here." at bounding box center [956, 263] width 341 height 29
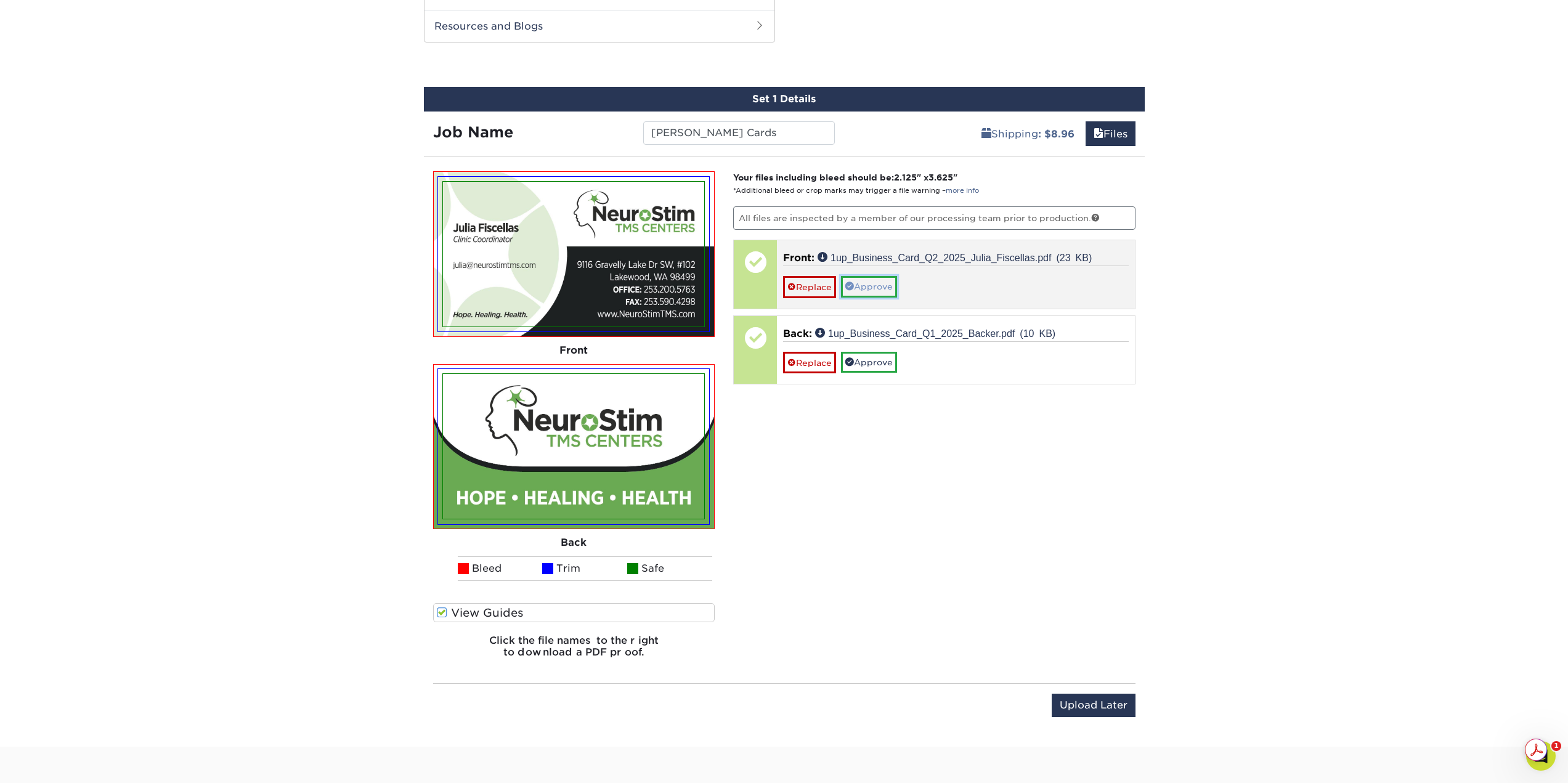
click at [890, 288] on link "Approve" at bounding box center [870, 286] width 56 height 21
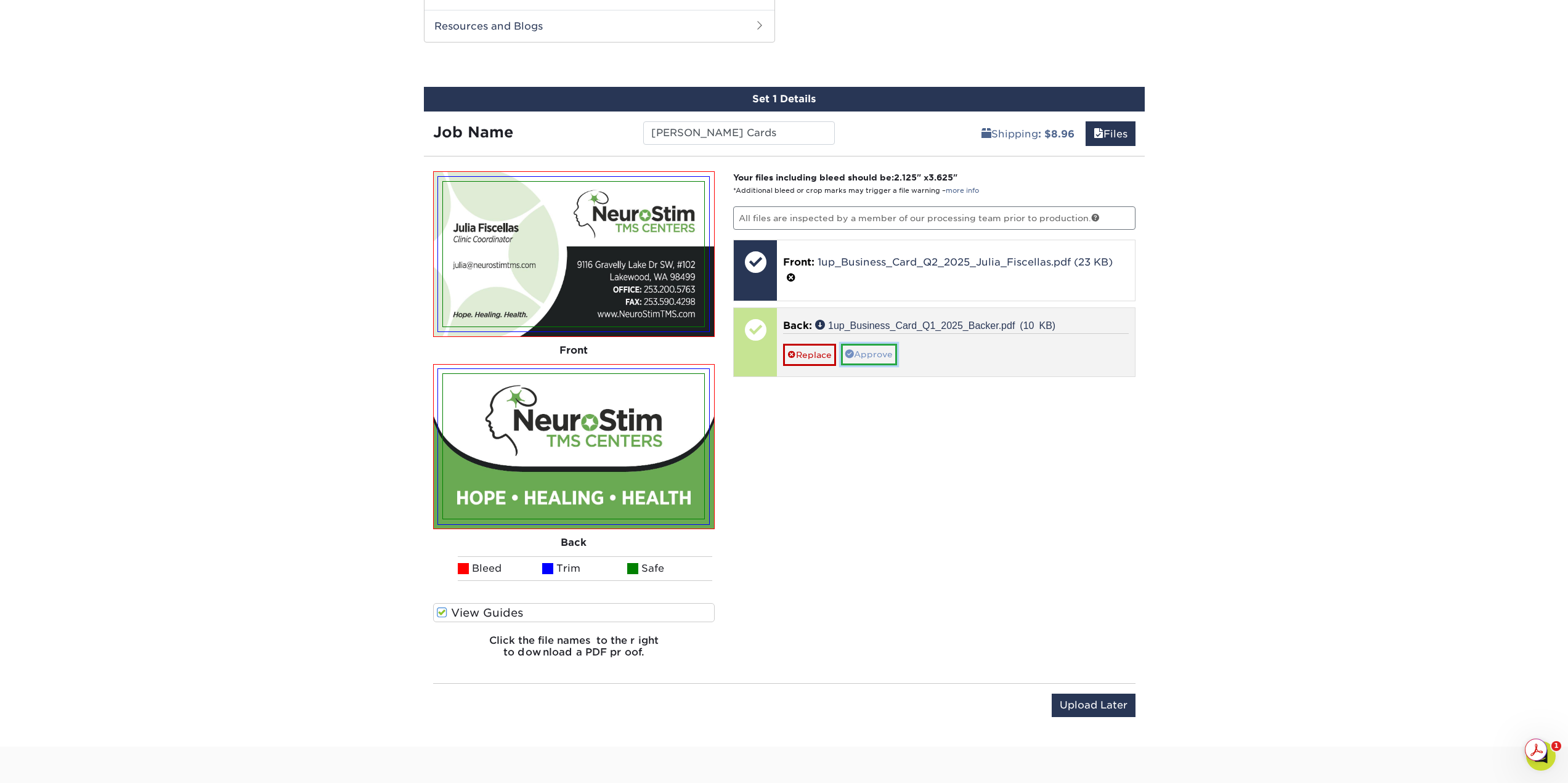
click at [882, 352] on link "Approve" at bounding box center [870, 354] width 56 height 21
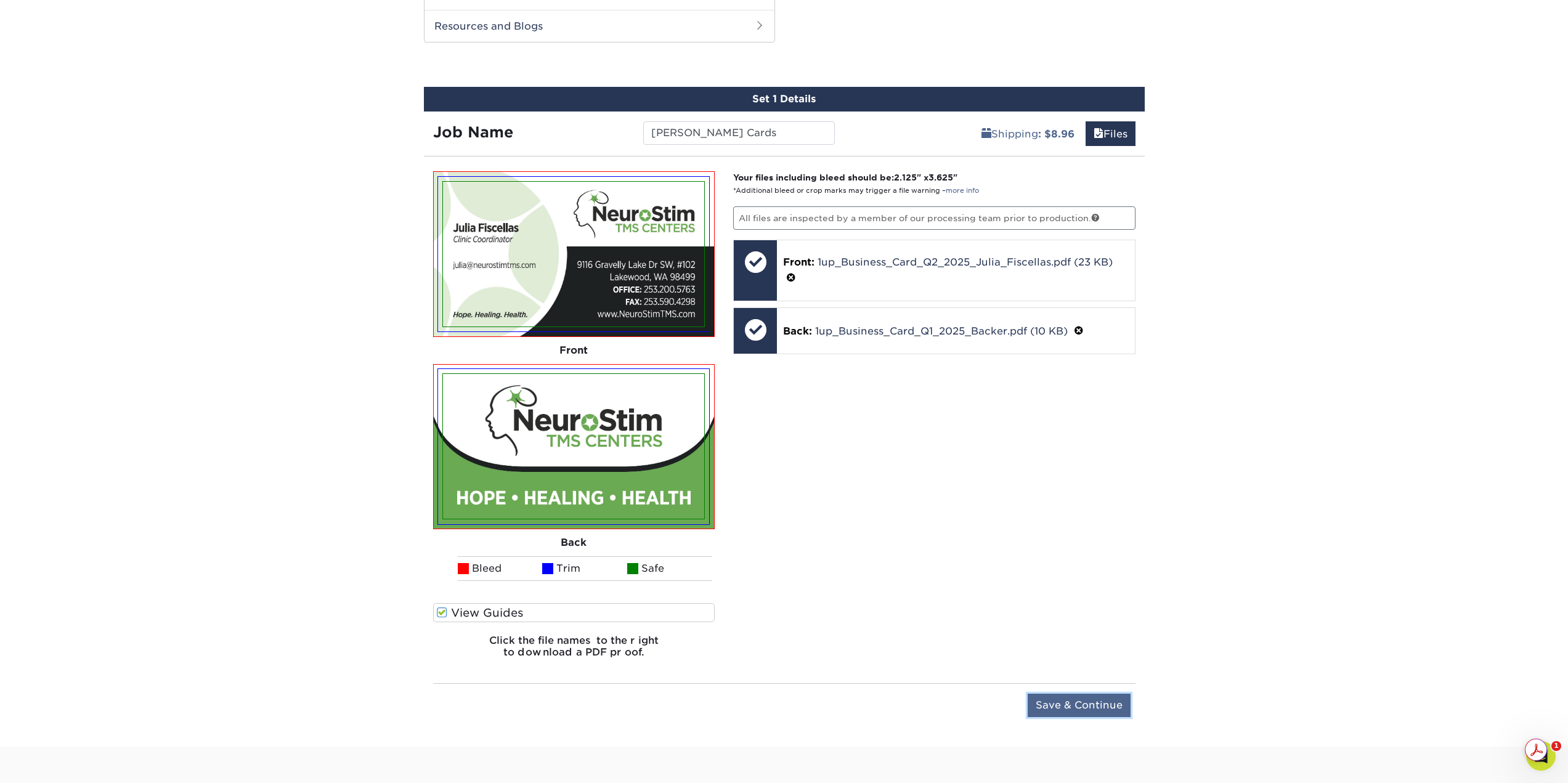
click at [1114, 701] on input "Save & Continue" at bounding box center [1079, 705] width 103 height 24
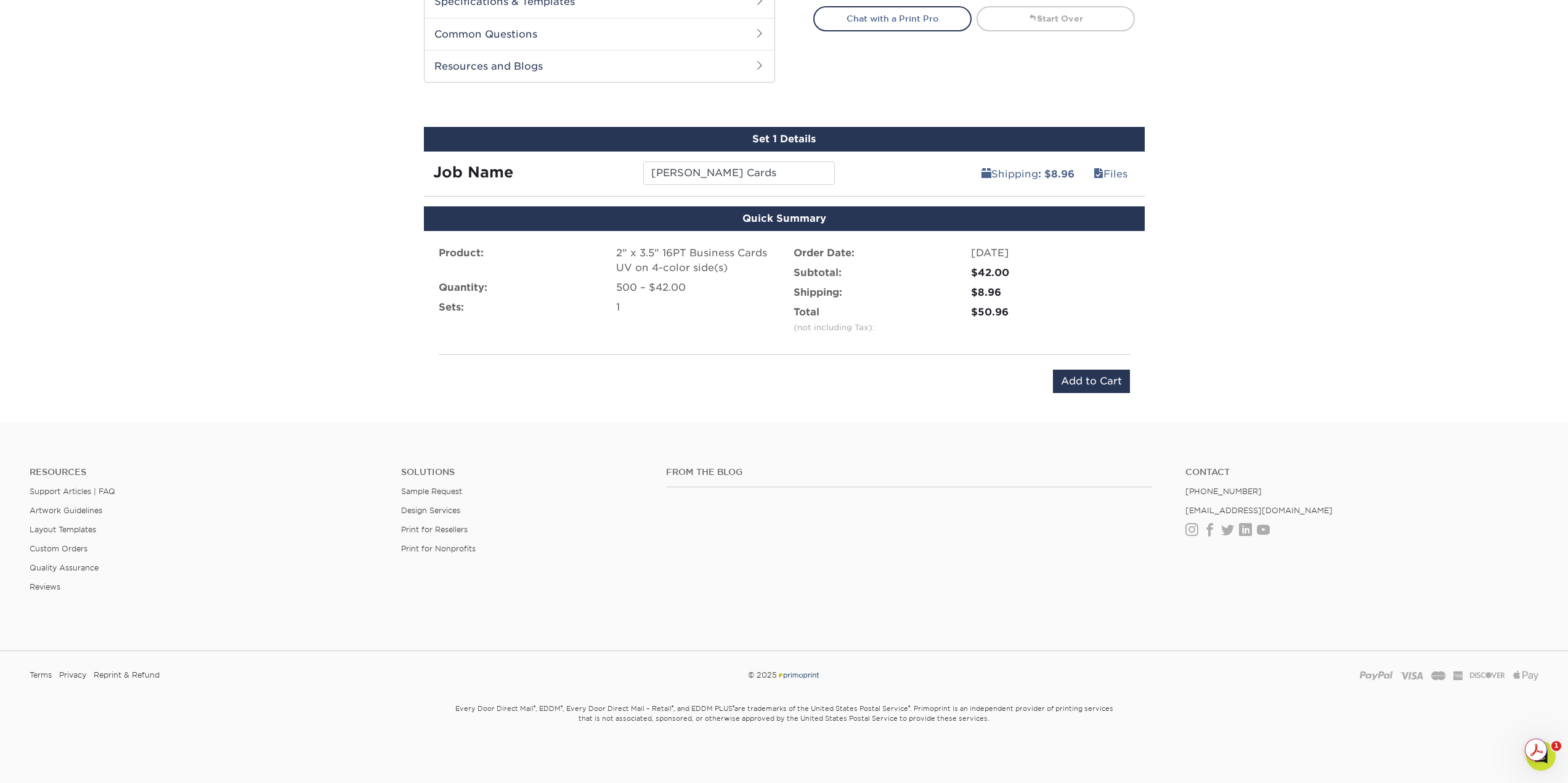
scroll to position [605, 0]
click at [725, 172] on input "Julia Fiscellas Cards" at bounding box center [739, 173] width 192 height 24
type input "[PERSON_NAME] Business Cards"
click at [1088, 388] on input "Add to Cart" at bounding box center [1092, 381] width 77 height 24
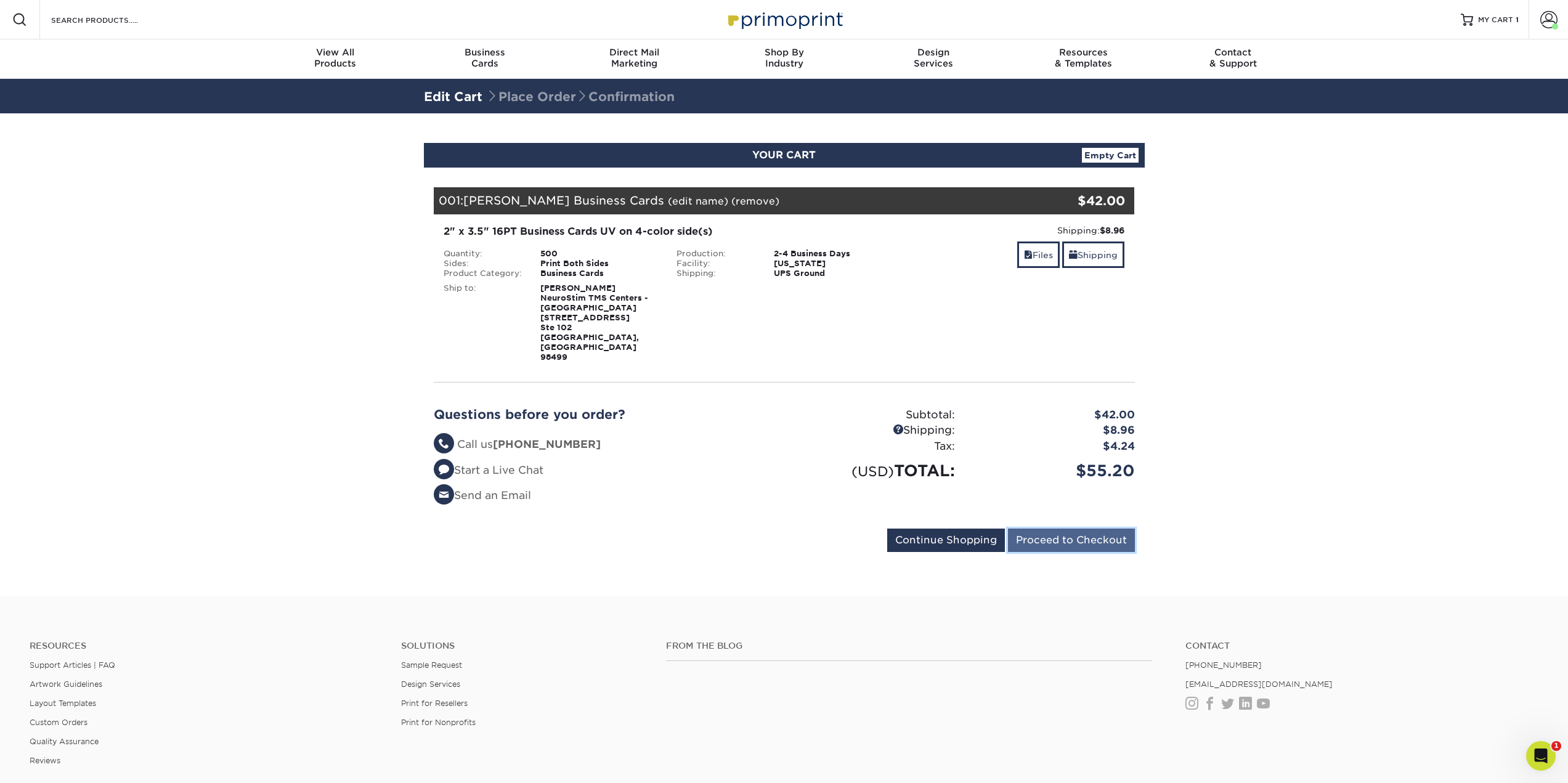
click at [1075, 529] on input "Proceed to Checkout" at bounding box center [1071, 540] width 127 height 24
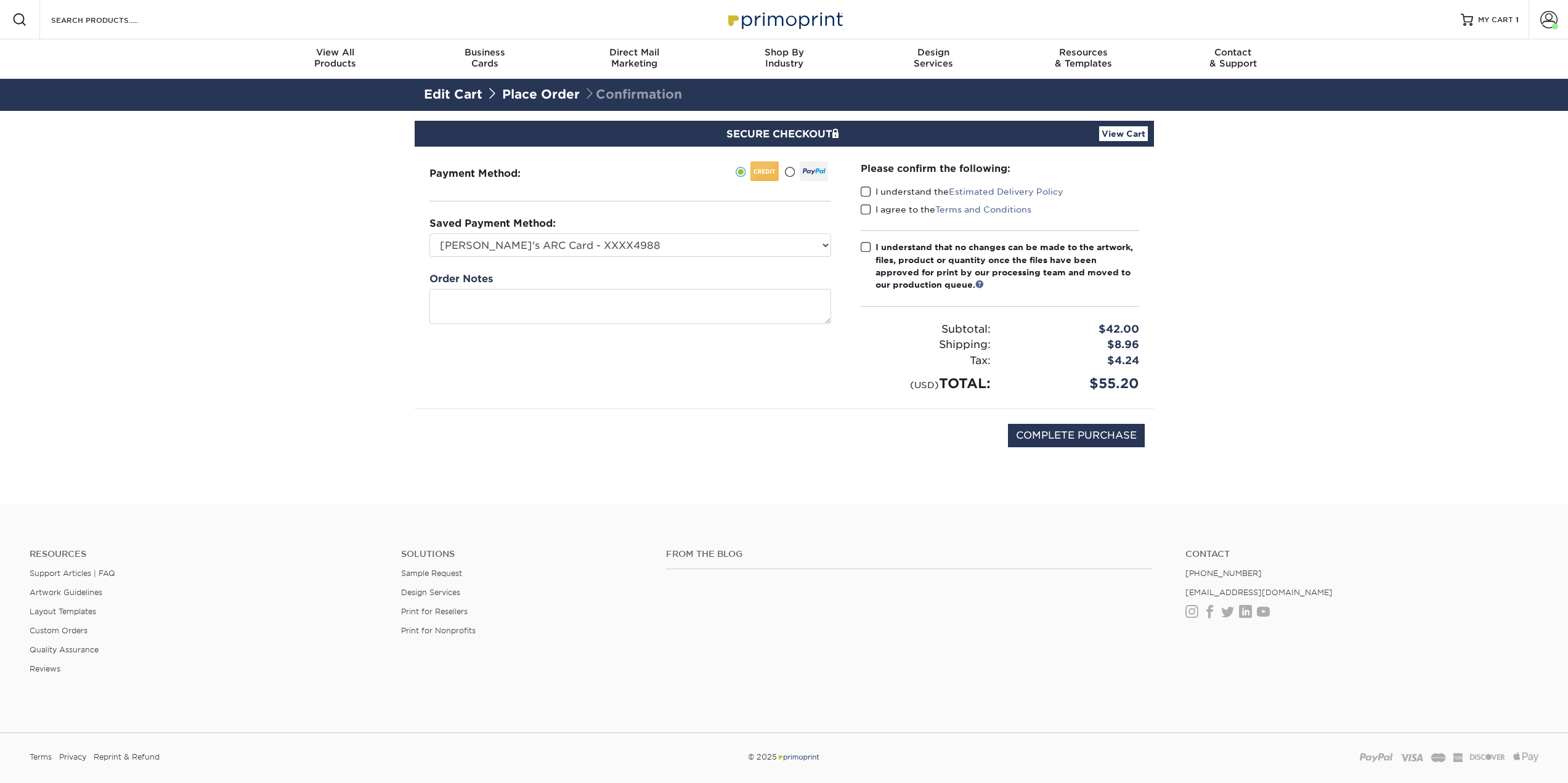
click at [865, 190] on span at bounding box center [866, 192] width 10 height 11
click at [0, 0] on input "I understand the Estimated Delivery Policy" at bounding box center [0, 0] width 0 height 0
click at [864, 210] on span at bounding box center [866, 210] width 10 height 11
click at [0, 0] on input "I agree to the Terms and Conditions" at bounding box center [0, 0] width 0 height 0
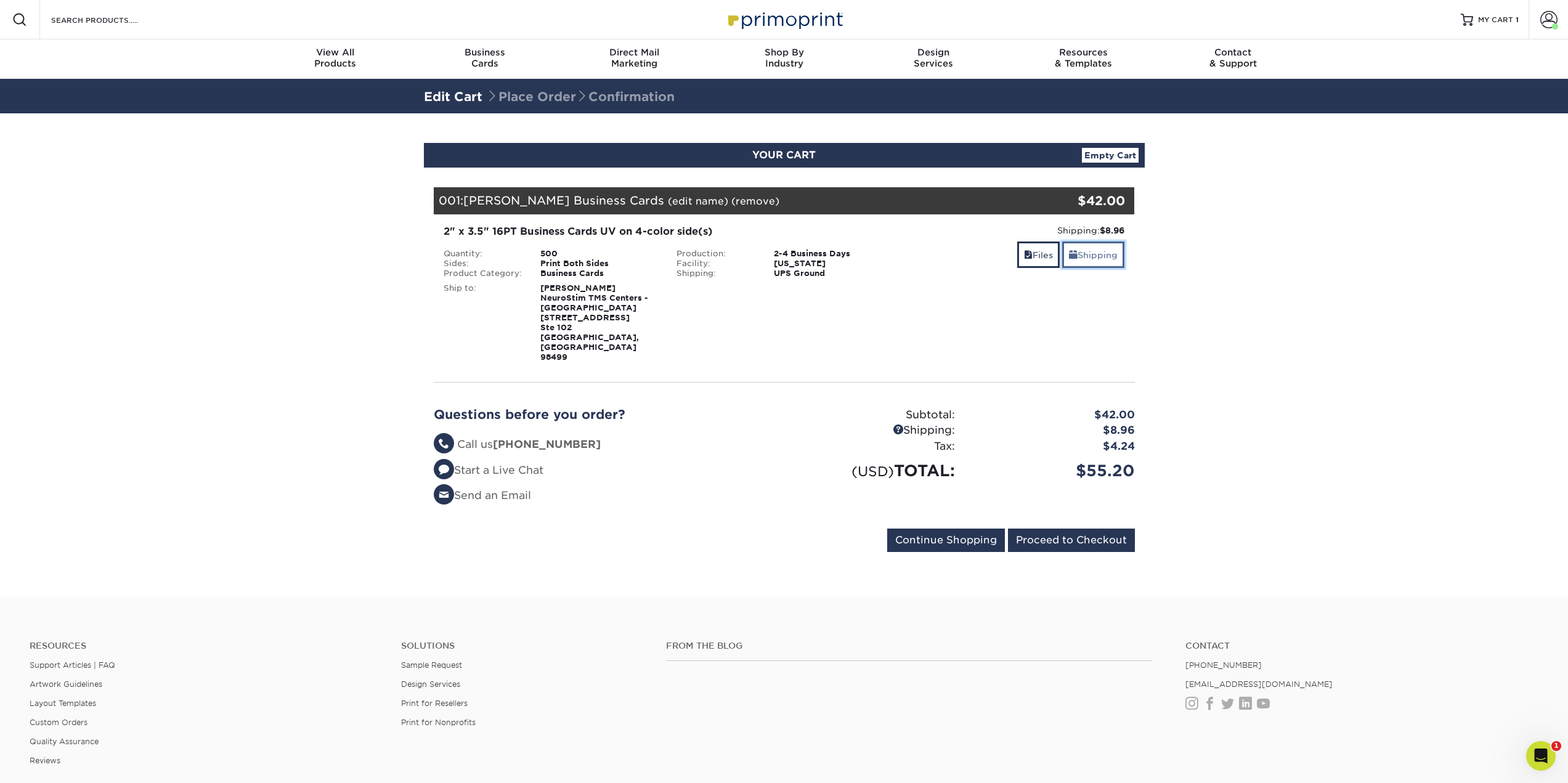
click at [1079, 252] on link "Shipping" at bounding box center [1094, 255] width 62 height 26
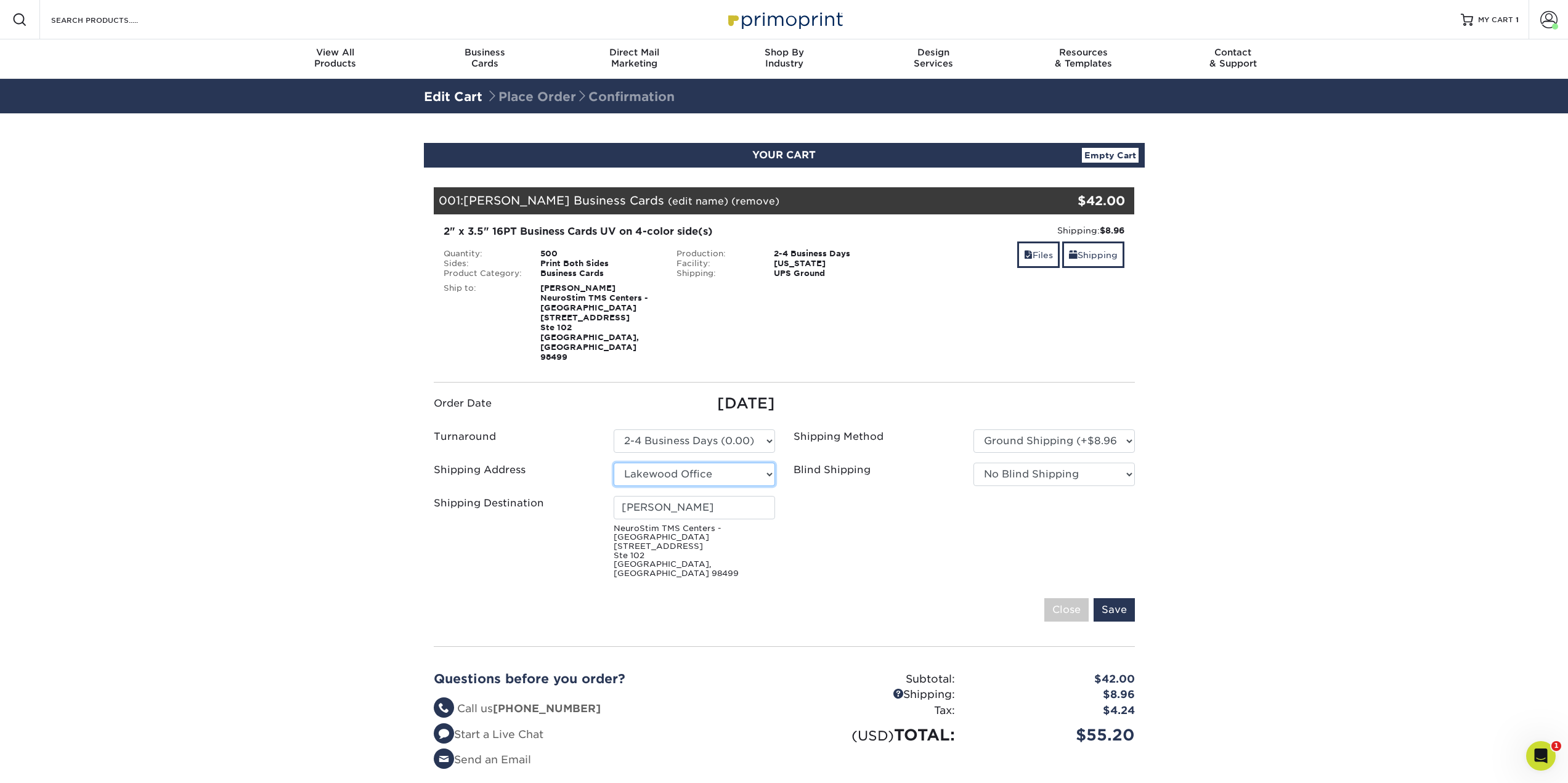
click at [686, 463] on select "Select One [GEOGRAPHIC_DATA] [GEOGRAPHIC_DATA] [GEOGRAPHIC_DATA] Office Belling…" at bounding box center [695, 474] width 162 height 24
select select "newaddress"
click at [614, 463] on select "Select One Bellevue Clinic WA Bellevue Office Bellingham Clinic Dawn Mason - Ho…" at bounding box center [695, 474] width 162 height 24
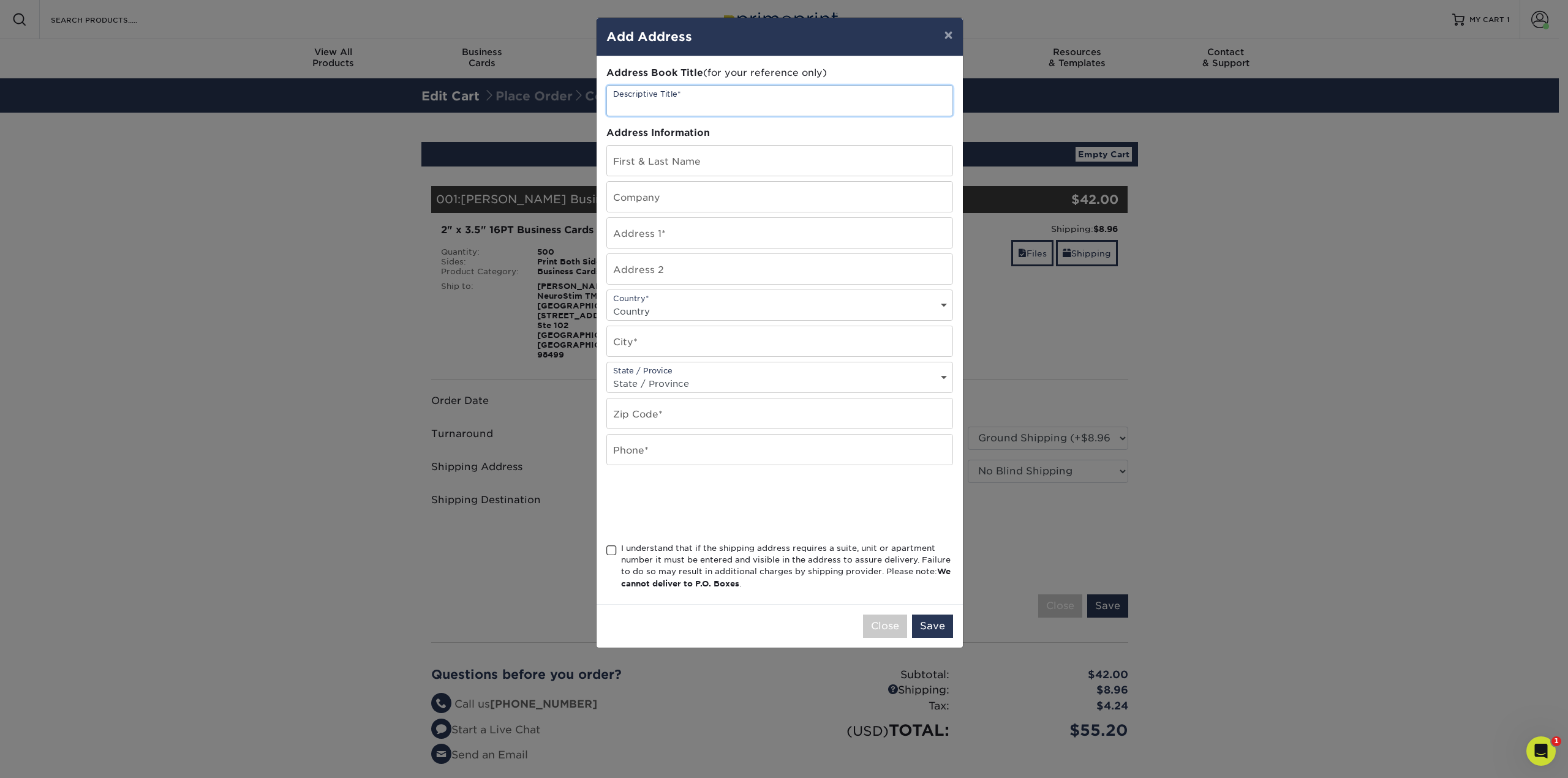
click at [680, 108] on input "text" at bounding box center [779, 101] width 345 height 30
type input "Lakewood clinic"
click at [708, 162] on input "text" at bounding box center [779, 161] width 345 height 30
type input "Walt Guidice"
click at [693, 207] on input "text" at bounding box center [779, 196] width 345 height 30
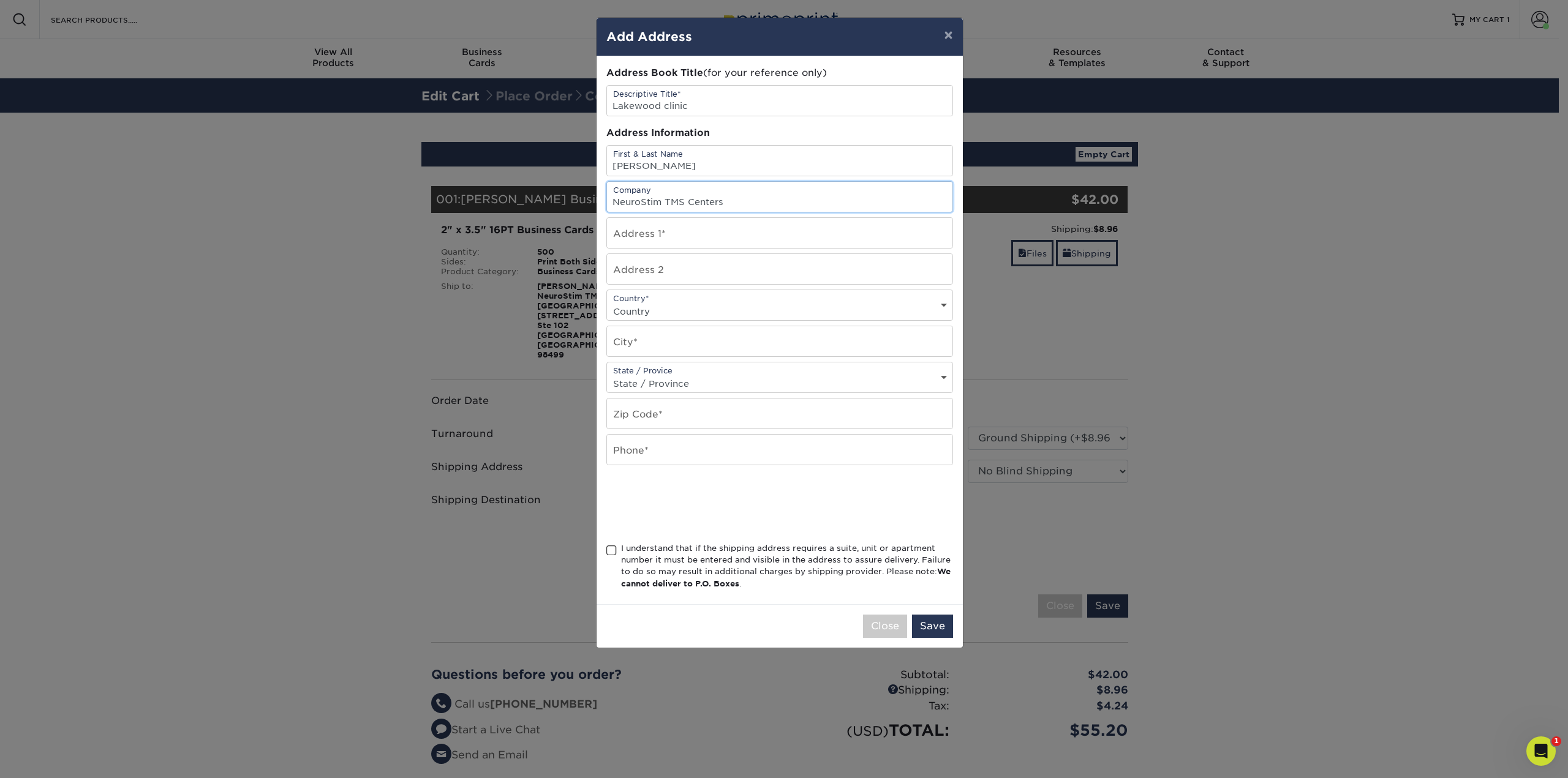
type input "NeuroStim TMS Centers"
click at [646, 231] on input "text" at bounding box center [779, 233] width 345 height 30
type input "9116 Gravelly Lake Dr SW"
click at [693, 272] on input "text" at bounding box center [779, 269] width 345 height 30
type input "Suite 102"
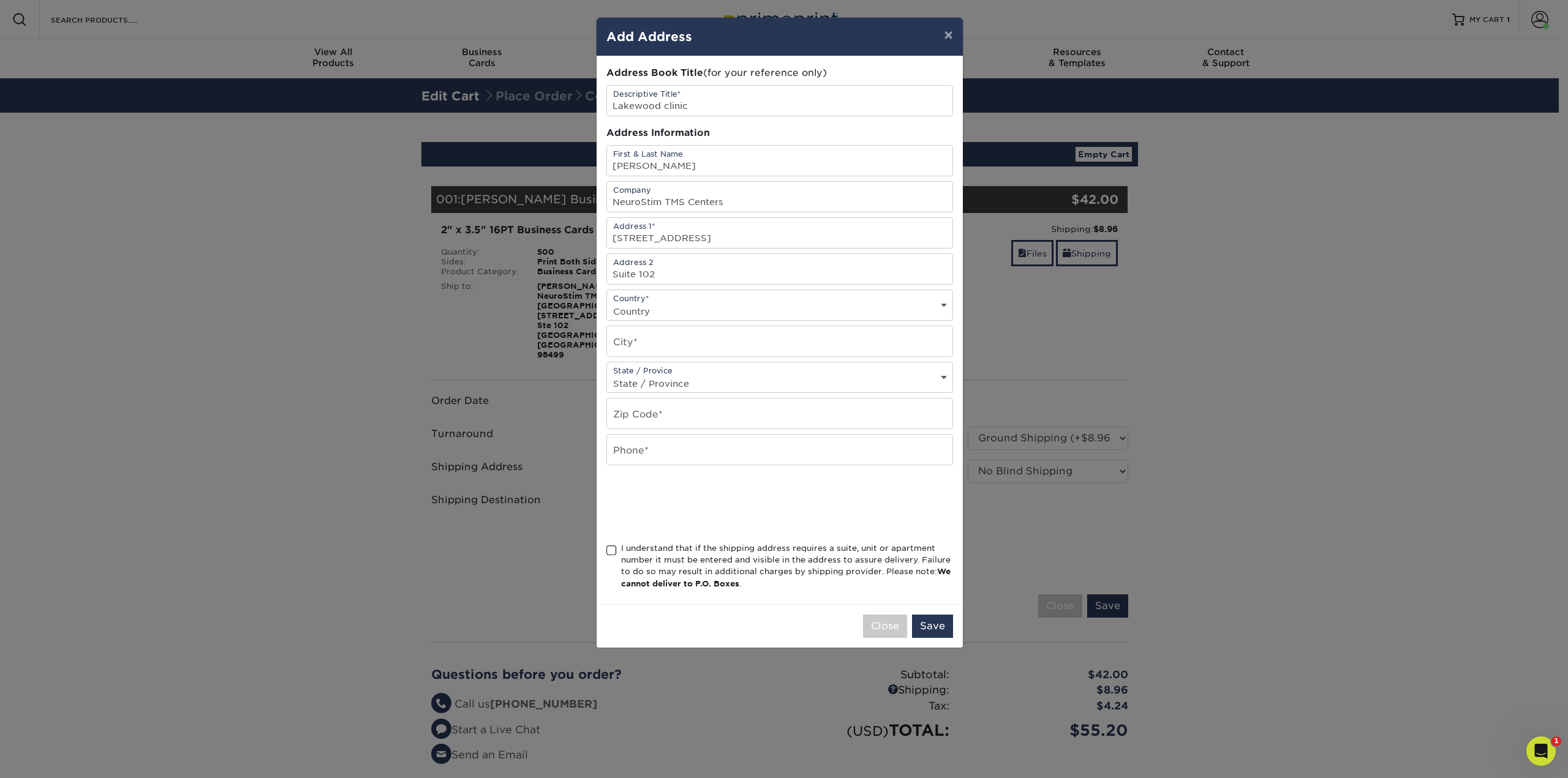
click at [713, 313] on select "Country United States Canada ----------------------------- Afghanistan Albania …" at bounding box center [779, 310] width 345 height 18
select select "US"
click at [607, 302] on select "Country United States Canada ----------------------------- Afghanistan Albania …" at bounding box center [779, 310] width 345 height 18
click at [708, 339] on input "text" at bounding box center [779, 341] width 345 height 30
type input "Lakewood"
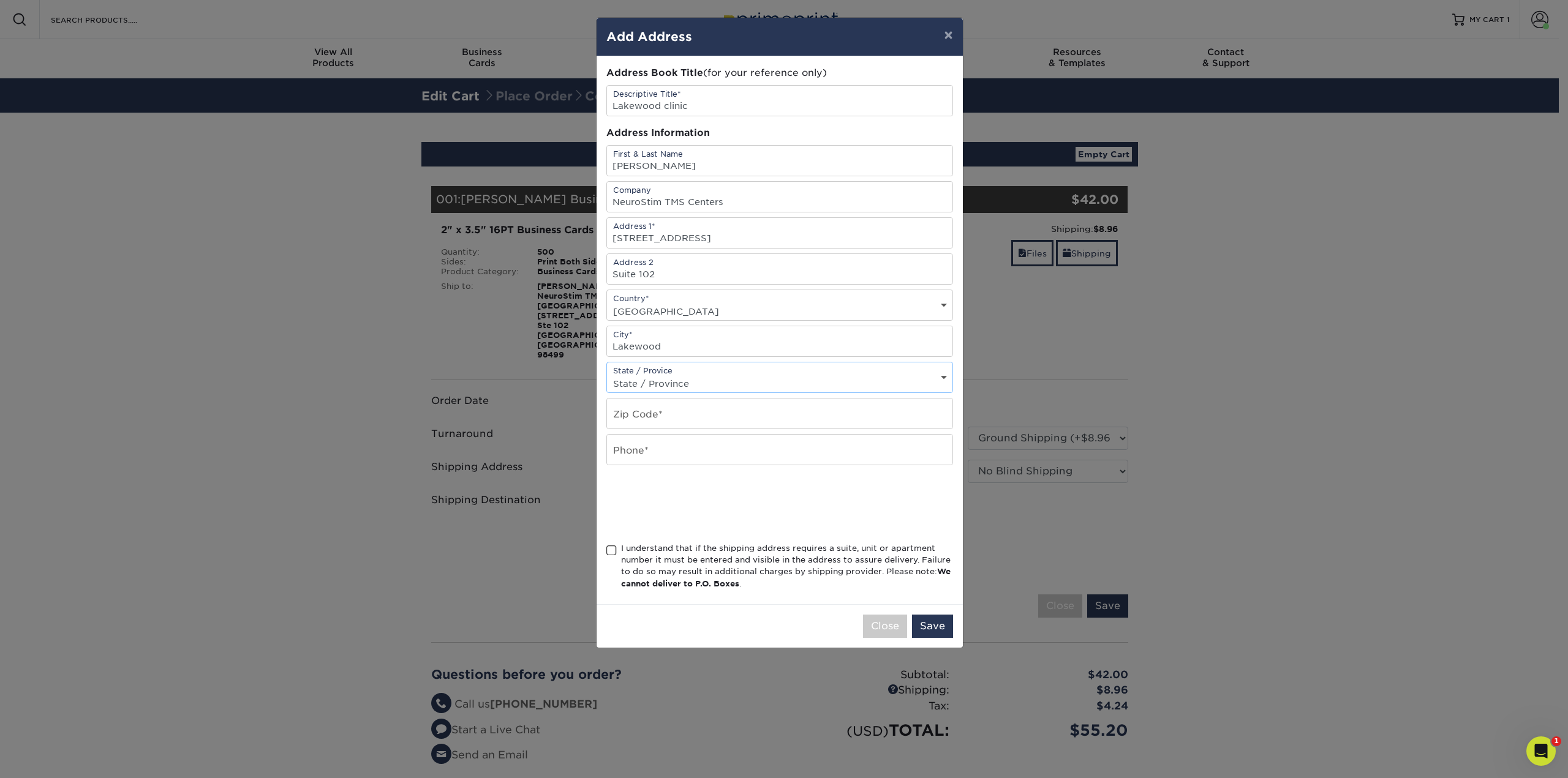
click at [696, 382] on select "State / Province Alabama Alaska Arizona Arkansas California Colorado Connecticu…" at bounding box center [779, 383] width 345 height 18
select select "WA"
click at [607, 375] on select "State / Province Alabama Alaska Arizona Arkansas California Colorado Connecticu…" at bounding box center [779, 383] width 345 height 18
click at [675, 409] on input "text" at bounding box center [779, 413] width 345 height 30
type input "98499"
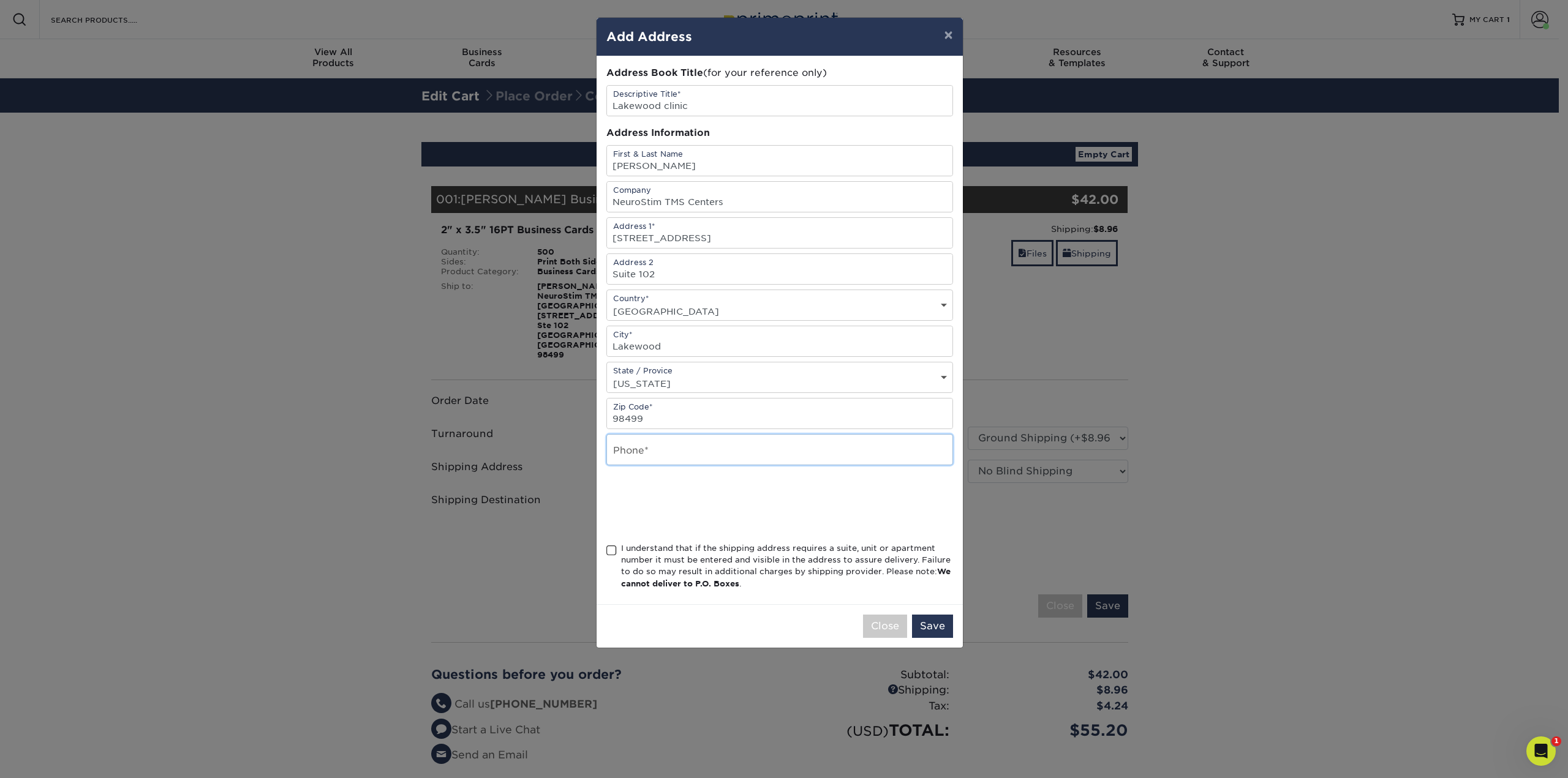
click at [664, 442] on input "text" at bounding box center [779, 450] width 345 height 30
type input "2532005763"
click at [611, 552] on span at bounding box center [611, 551] width 10 height 11
click at [0, 0] on input "I understand that if the shipping address requires a suite, unit or apartment n…" at bounding box center [0, 0] width 0 height 0
click at [939, 625] on button "Save" at bounding box center [933, 626] width 41 height 23
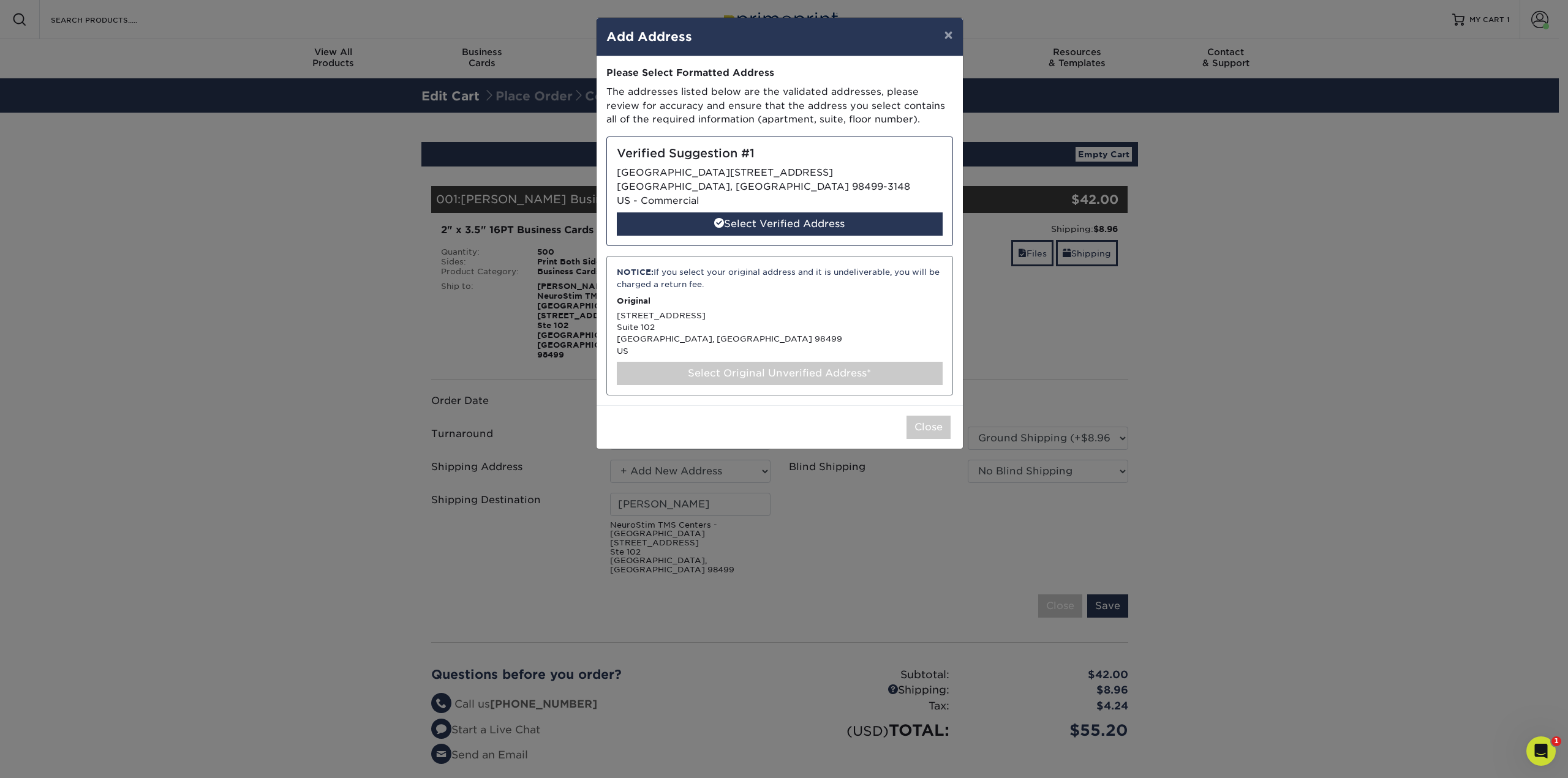
click at [755, 377] on div "Select Original Unverified Address*" at bounding box center [779, 373] width 326 height 23
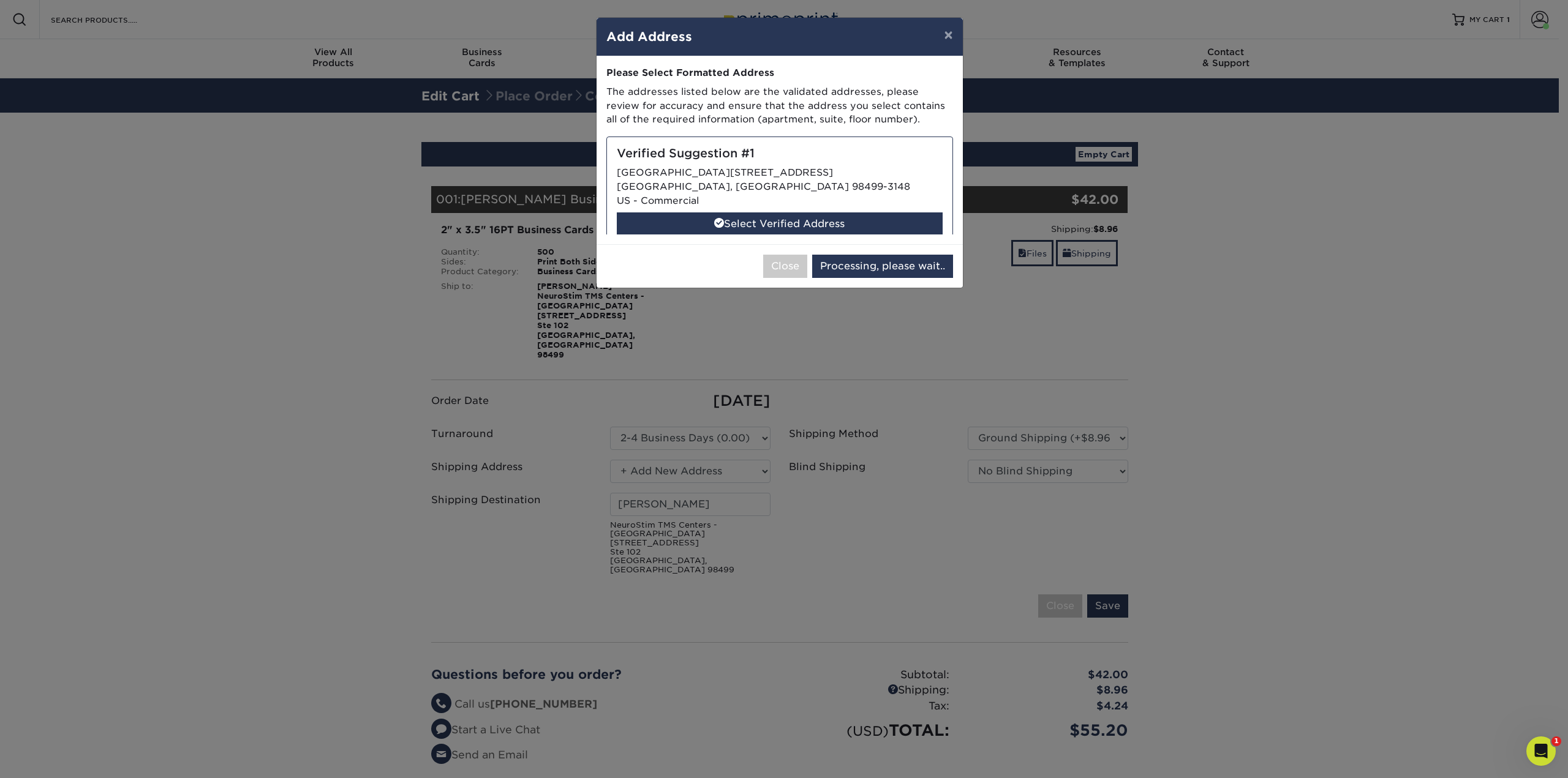
select select "285366"
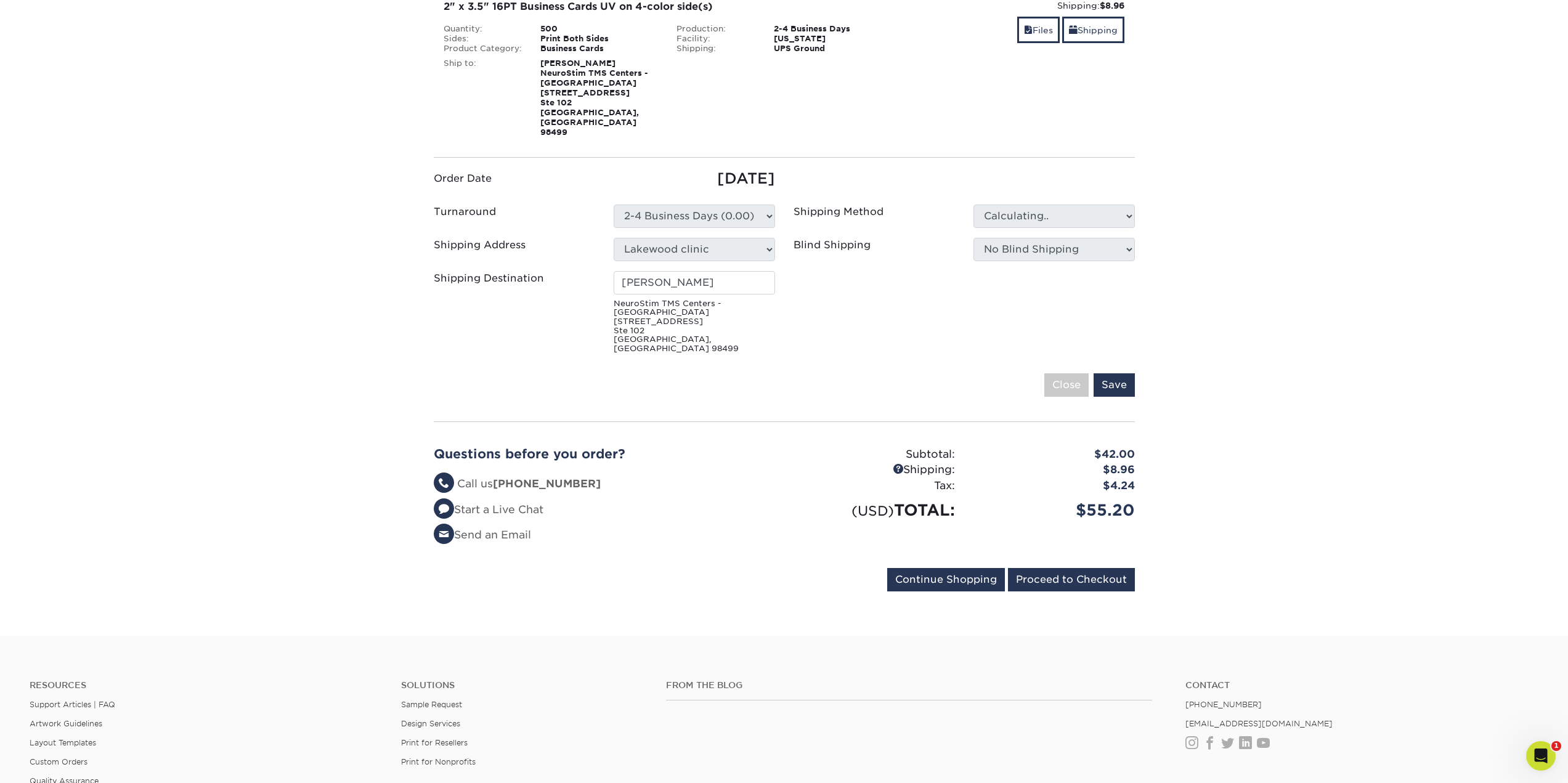
scroll to position [247, 0]
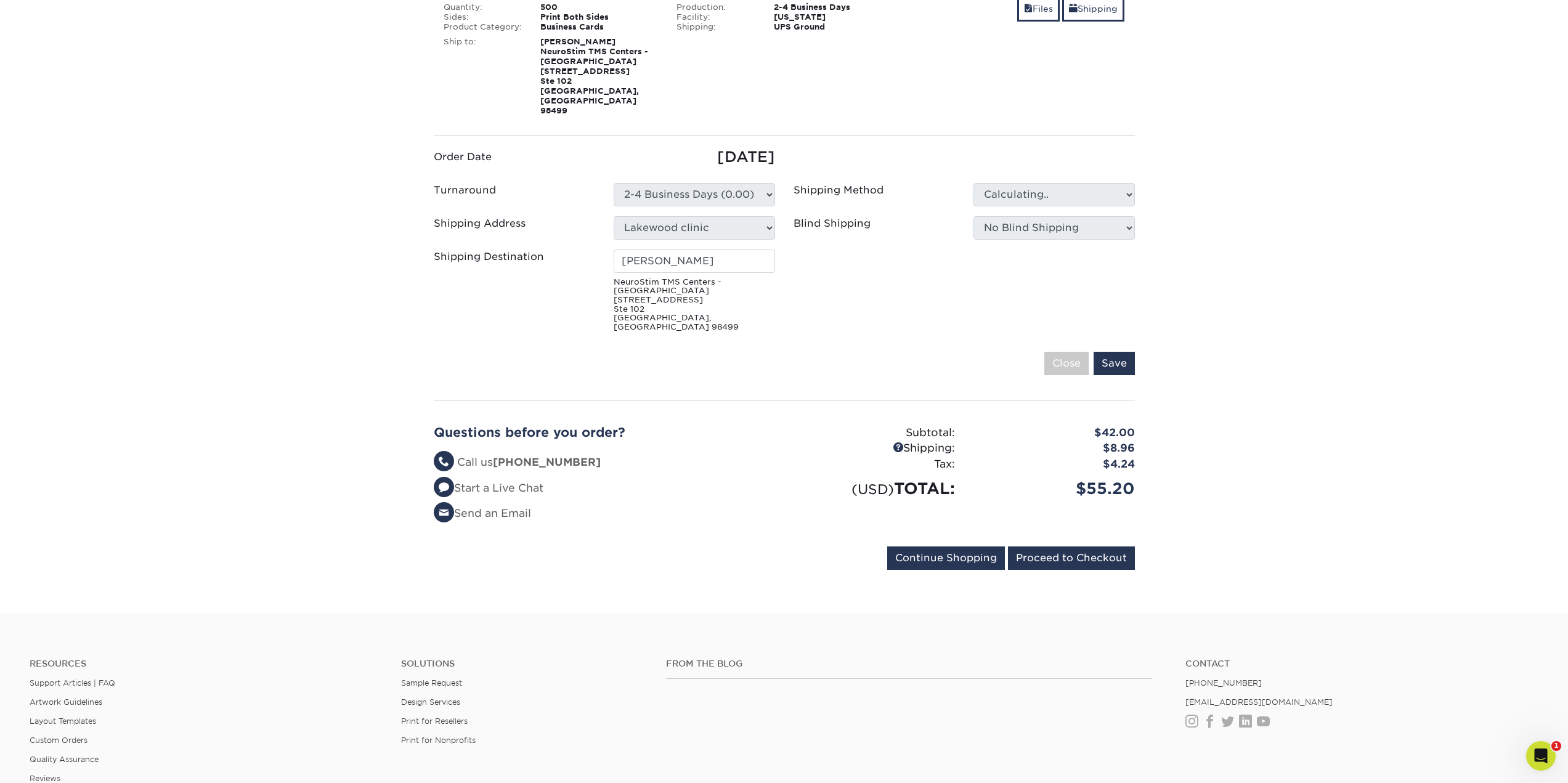
type input "[PERSON_NAME]"
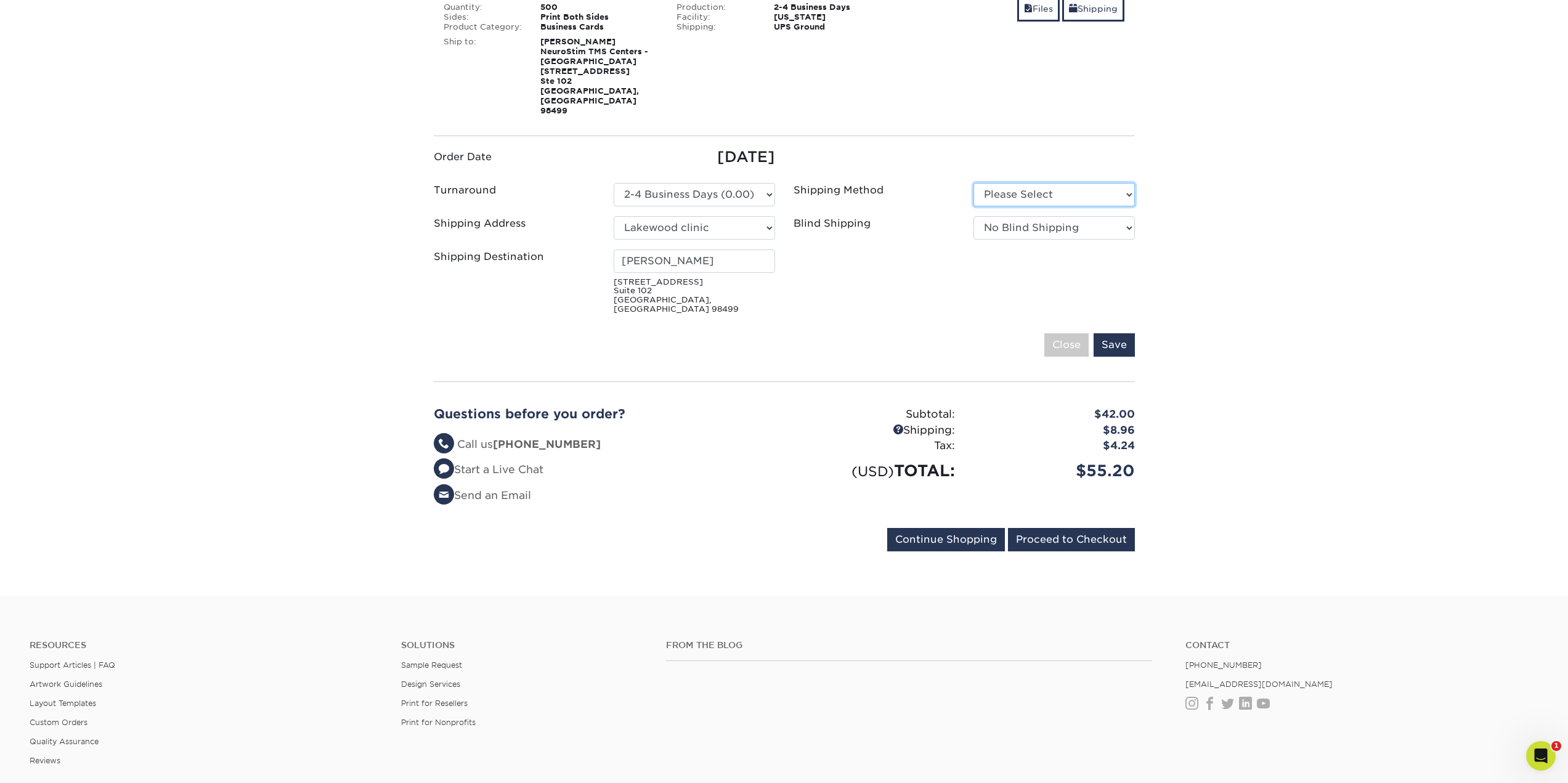
click at [1020, 183] on select "Please Select Ground Shipping (+$8.96) 3 Day Shipping Service (+$15.33)" at bounding box center [1054, 194] width 162 height 24
select select "03"
click at [973, 183] on select "Please Select Ground Shipping (+$8.96) 3 Day Shipping Service (+$15.33)" at bounding box center [1054, 194] width 162 height 24
click at [1110, 333] on input "Save" at bounding box center [1114, 344] width 41 height 24
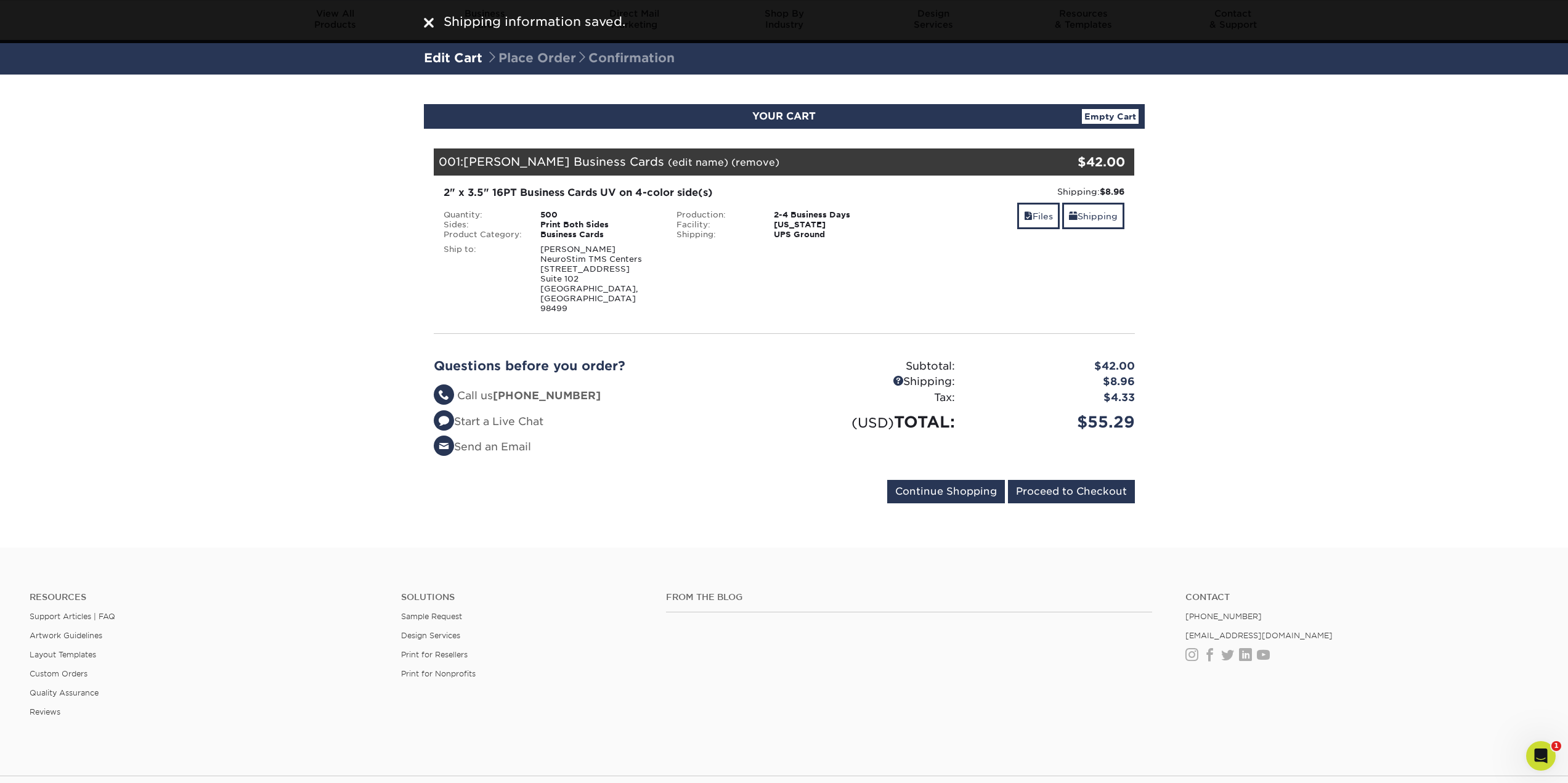
scroll to position [0, 0]
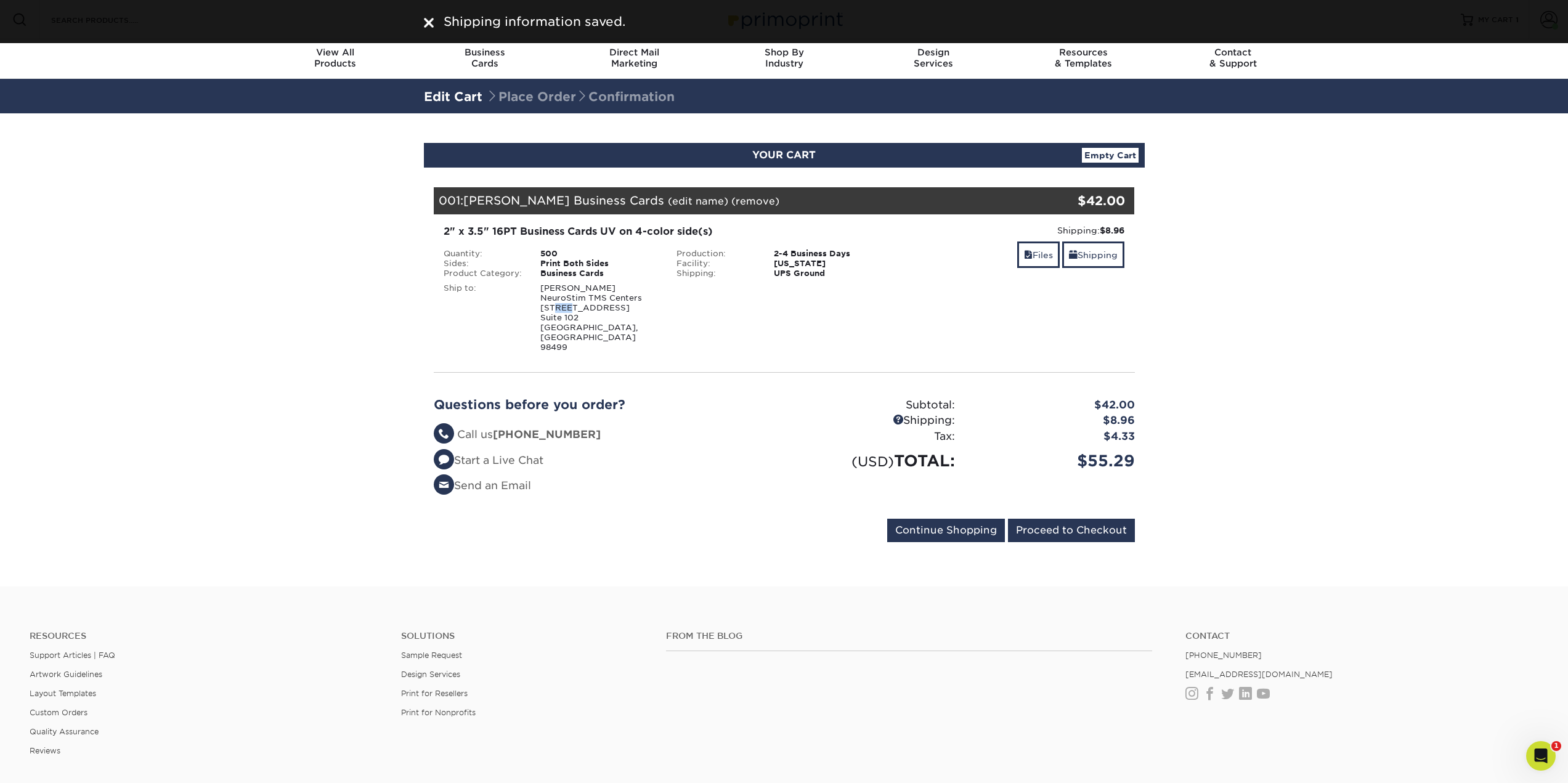
drag, startPoint x: 552, startPoint y: 309, endPoint x: 569, endPoint y: 308, distance: 17.0
click at [569, 308] on div "Walt Guidice NeuroStim TMS Centers 9116 Gravelly Lake Dr Sw Suite 102 Lakewood,…" at bounding box center [599, 317] width 136 height 69
click at [596, 308] on div "Walt Guidice NeuroStim TMS Centers 9116 Gravelly Lake Dr Sw Suite 102 Lakewood,…" at bounding box center [599, 317] width 136 height 69
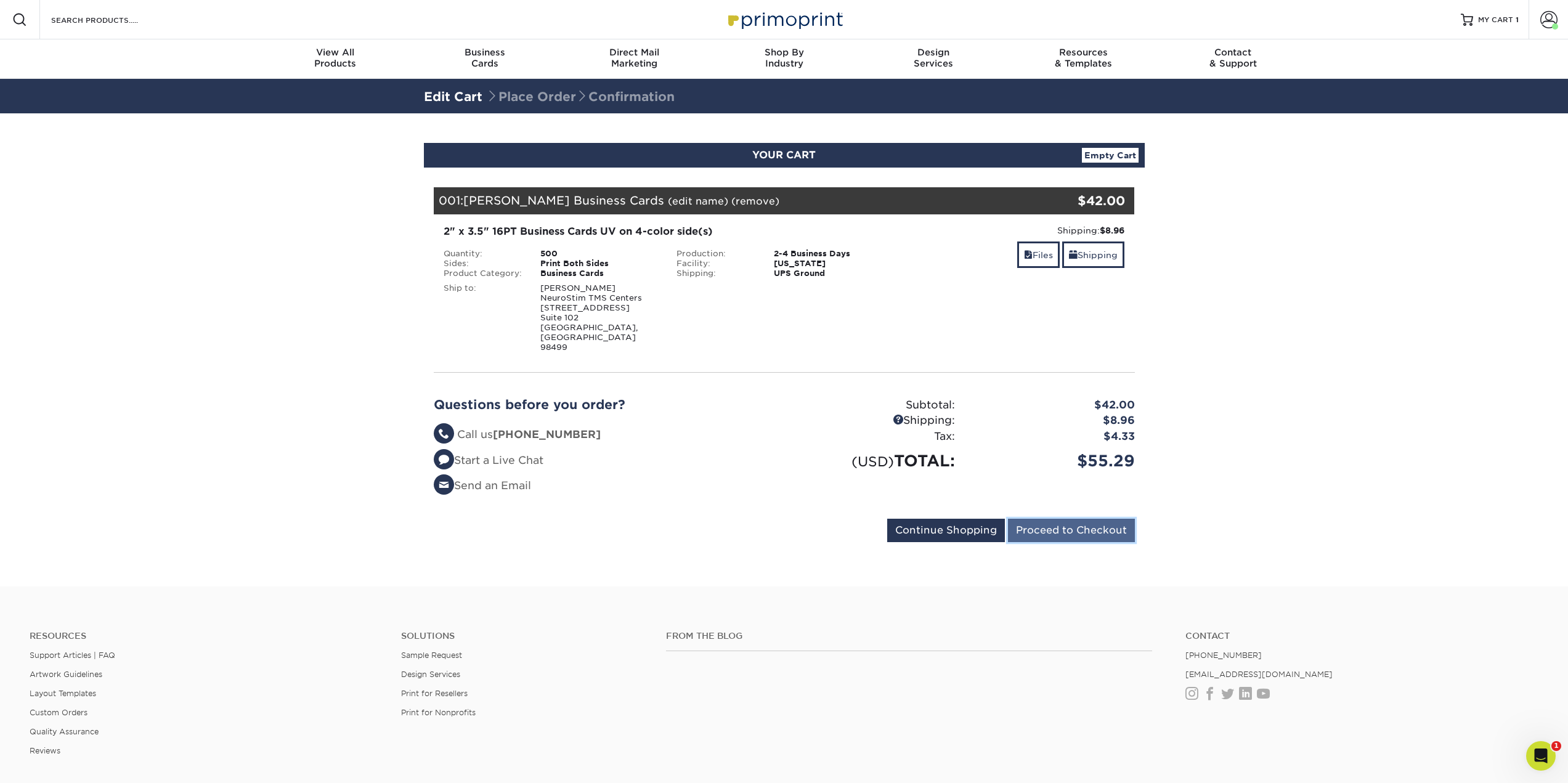
click at [1051, 519] on input "Proceed to Checkout" at bounding box center [1071, 530] width 127 height 24
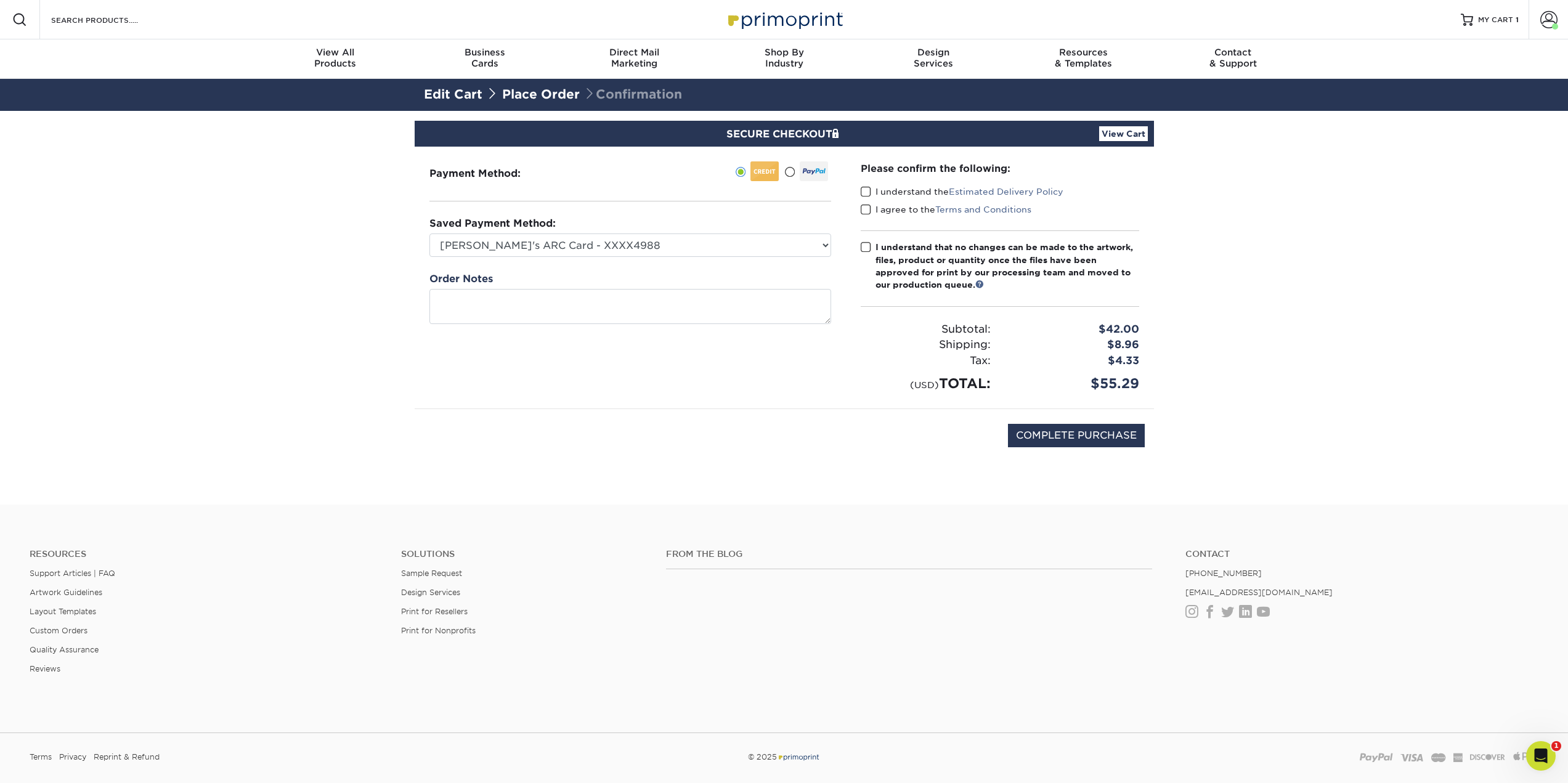
click at [871, 190] on span at bounding box center [866, 192] width 10 height 11
click at [0, 0] on input "I understand the Estimated Delivery Policy" at bounding box center [0, 0] width 0 height 0
drag, startPoint x: 870, startPoint y: 200, endPoint x: 867, endPoint y: 210, distance: 10.4
click at [870, 201] on div "I understand the Estimated Delivery Policy" at bounding box center [1000, 194] width 279 height 17
click at [867, 211] on span at bounding box center [866, 210] width 10 height 11
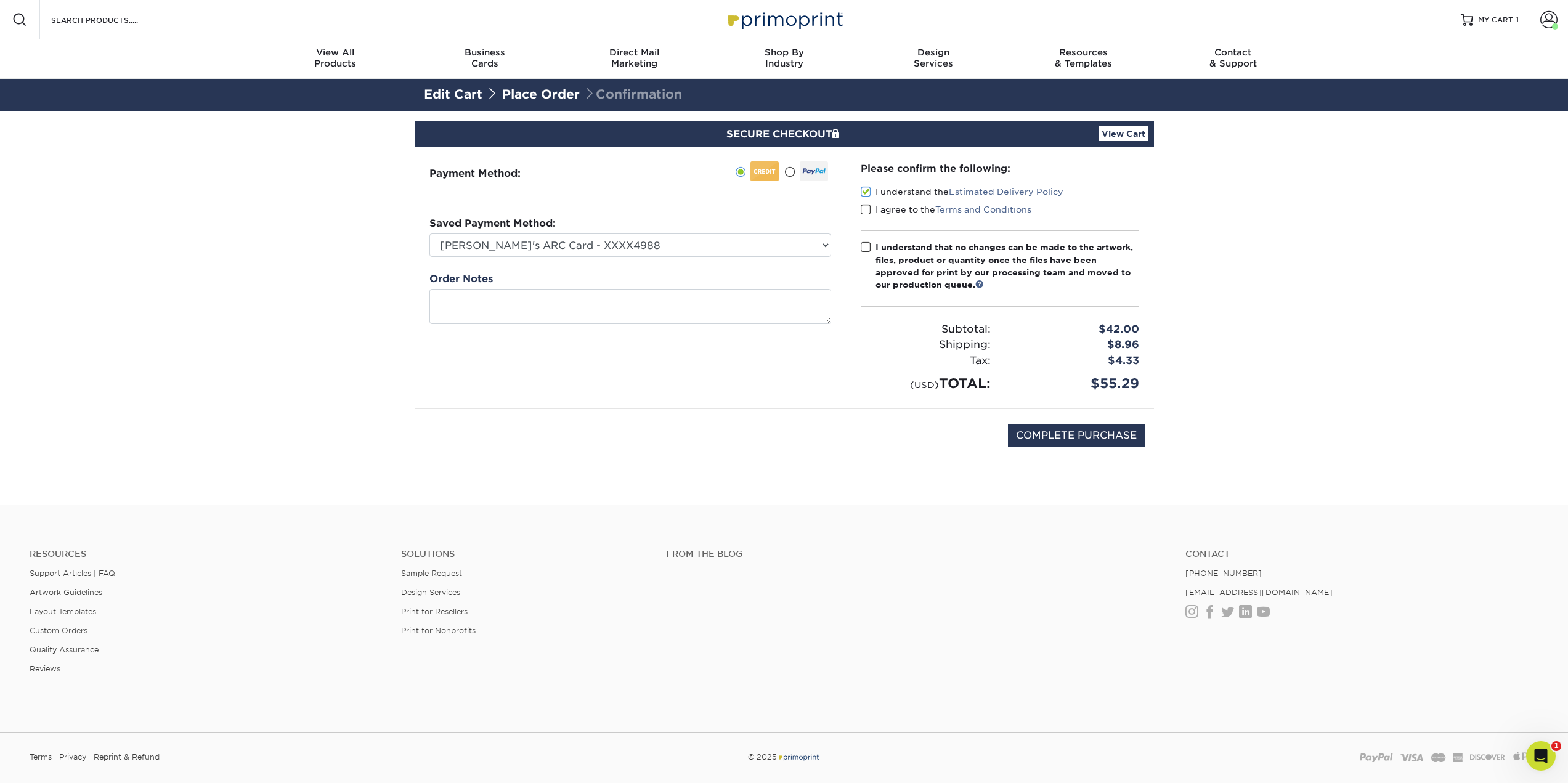
click at [0, 0] on input "I agree to the Terms and Conditions" at bounding box center [0, 0] width 0 height 0
click at [863, 242] on span at bounding box center [866, 248] width 10 height 11
click at [0, 0] on input "I understand that no changes can be made to the artwork, files, product or quan…" at bounding box center [0, 0] width 0 height 0
click at [1047, 440] on input "COMPLETE PURCHASE" at bounding box center [1076, 435] width 136 height 24
type input "PROCESSING, PLEASE WAIT..."
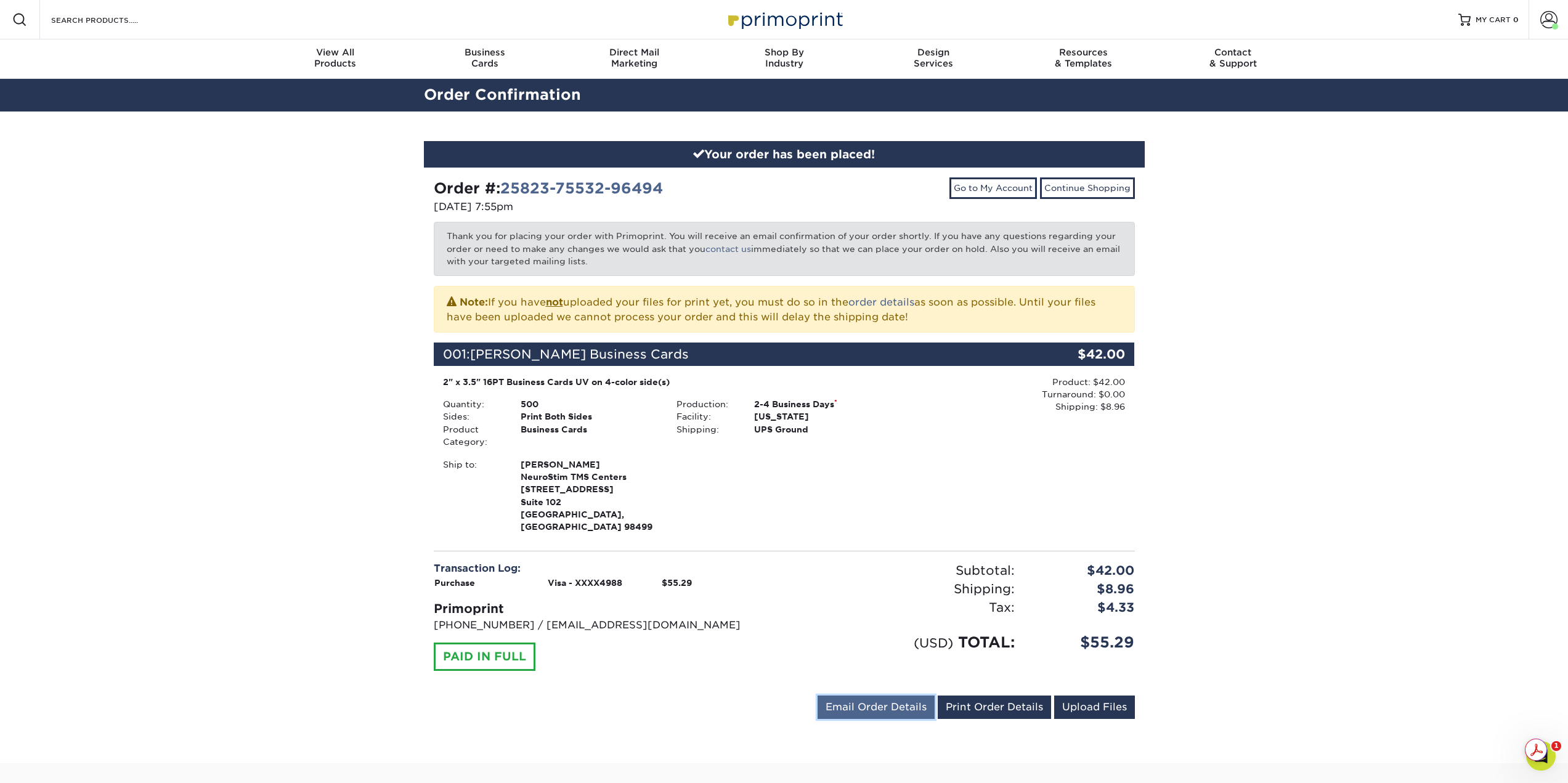
click at [868, 695] on link "Email Order Details" at bounding box center [876, 707] width 117 height 24
click at [916, 696] on button "Send" at bounding box center [918, 708] width 34 height 23
